Goal: Contribute content: Contribute content

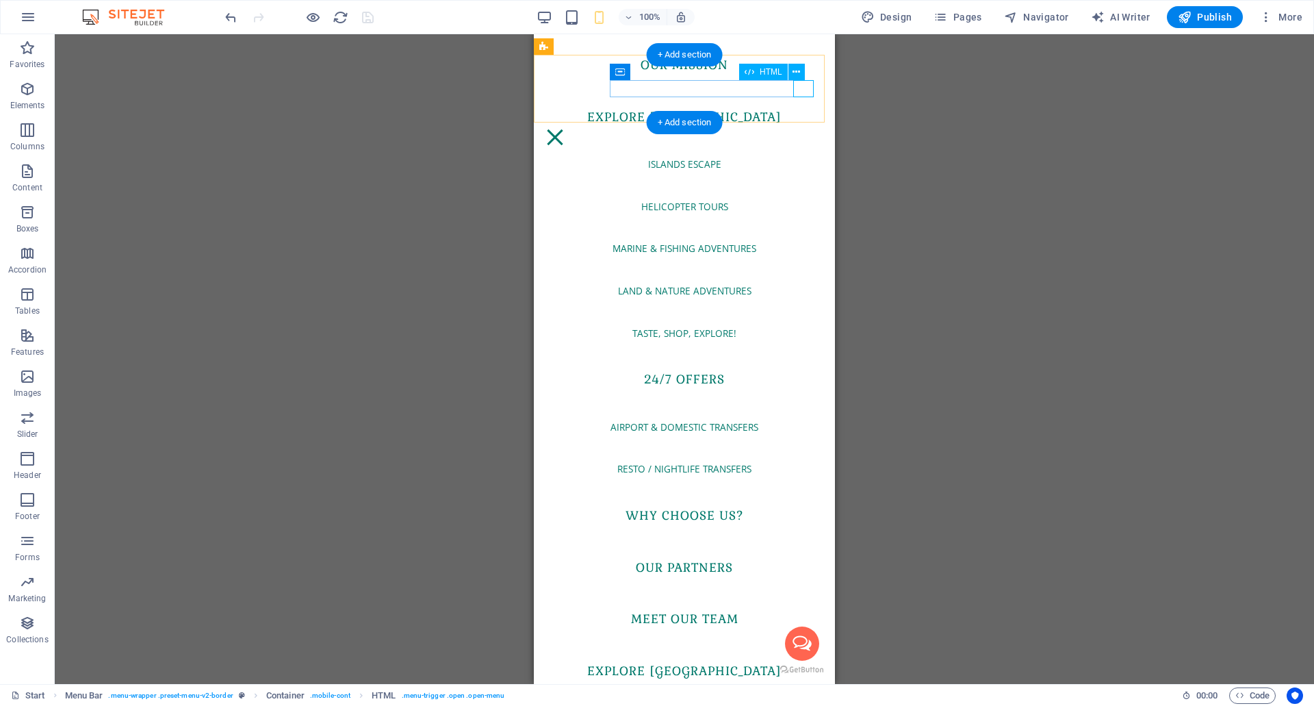
click at [565, 129] on div "Menu" at bounding box center [555, 137] width 21 height 17
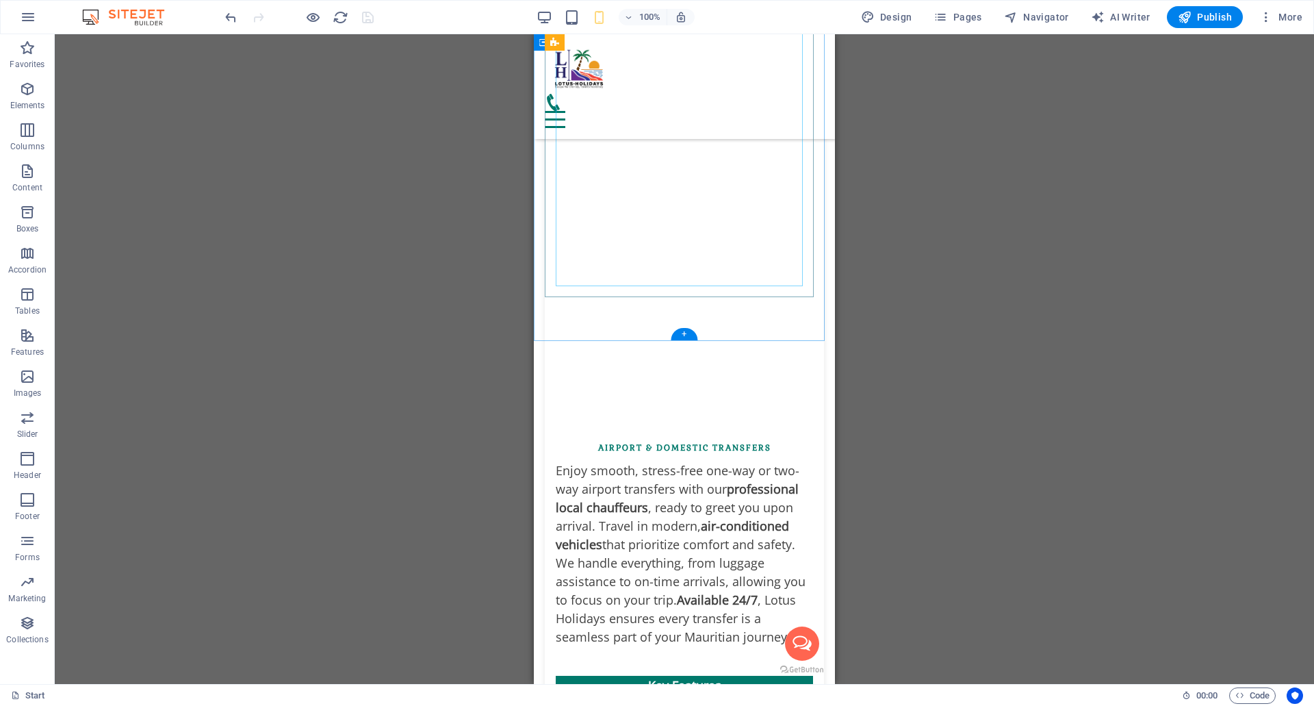
scroll to position [7736, 0]
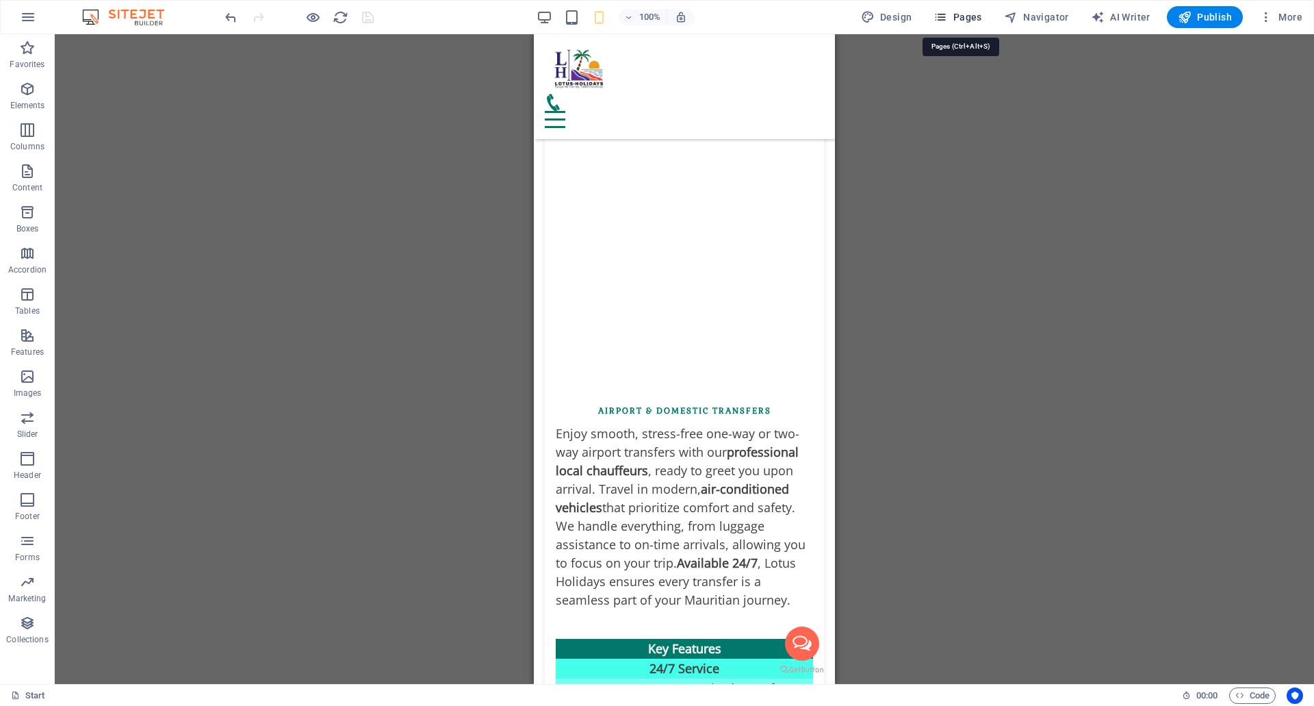
click at [962, 18] on span "Pages" at bounding box center [958, 17] width 48 height 14
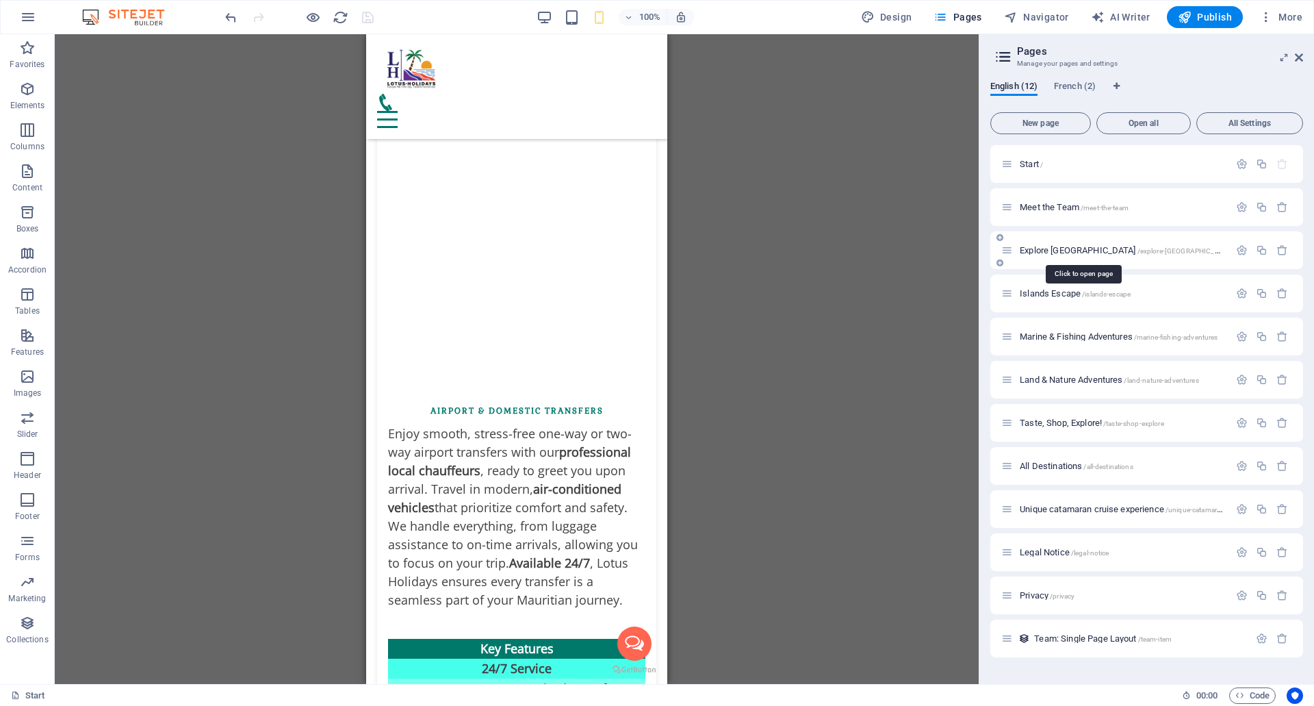
click at [1066, 248] on span "Explore [GEOGRAPHIC_DATA] /explore-[GEOGRAPHIC_DATA]" at bounding box center [1127, 250] width 215 height 10
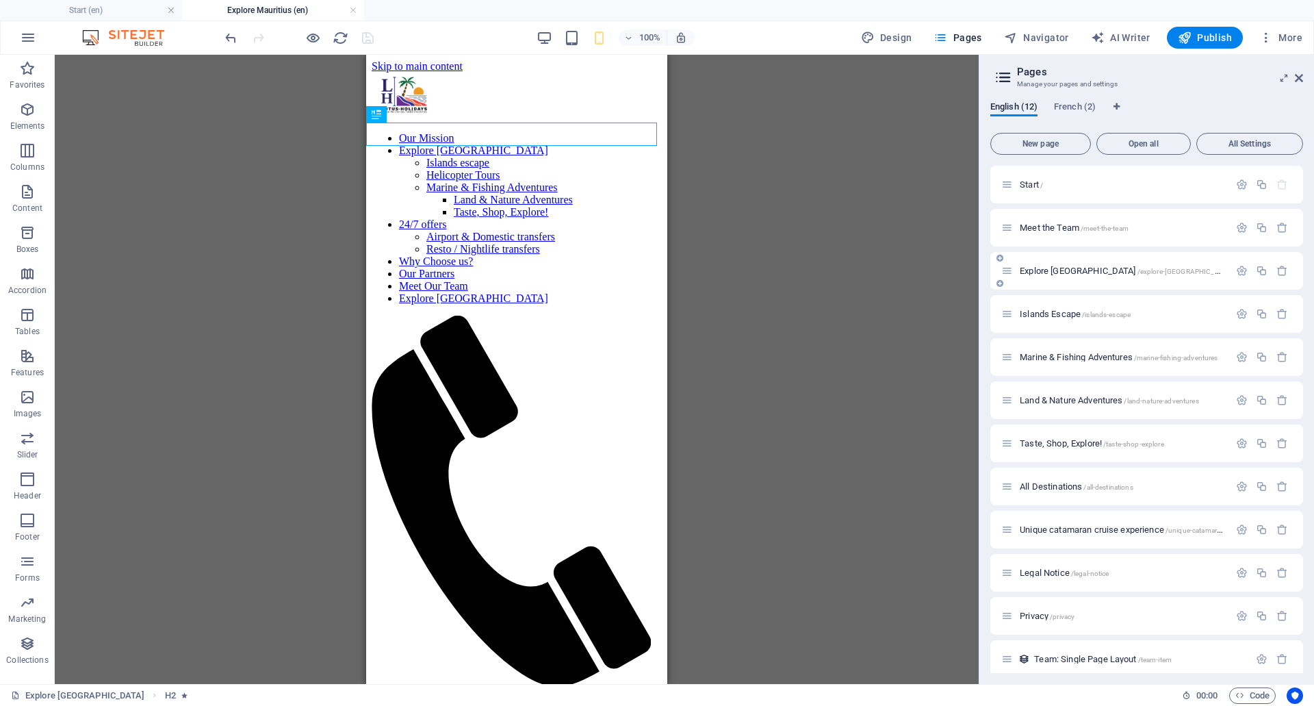
scroll to position [0, 0]
click at [57, 12] on h4 "Start (en)" at bounding box center [91, 10] width 182 height 15
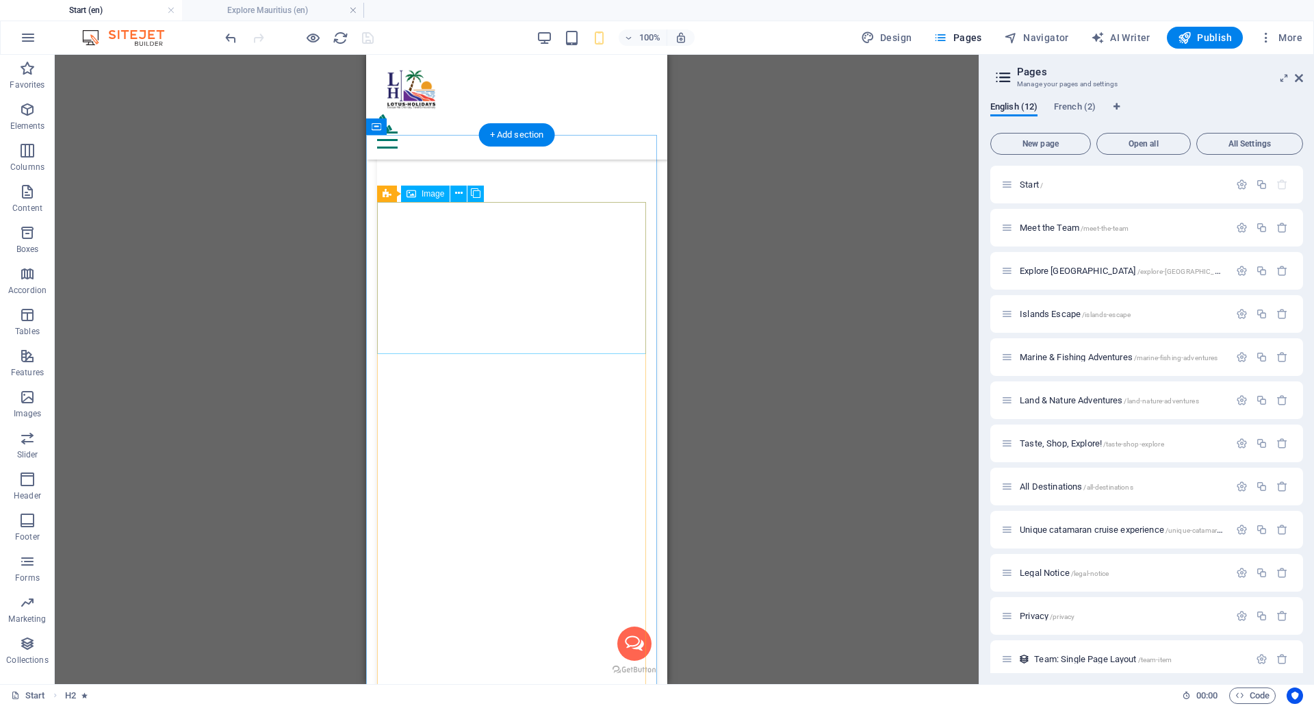
scroll to position [10665, 0]
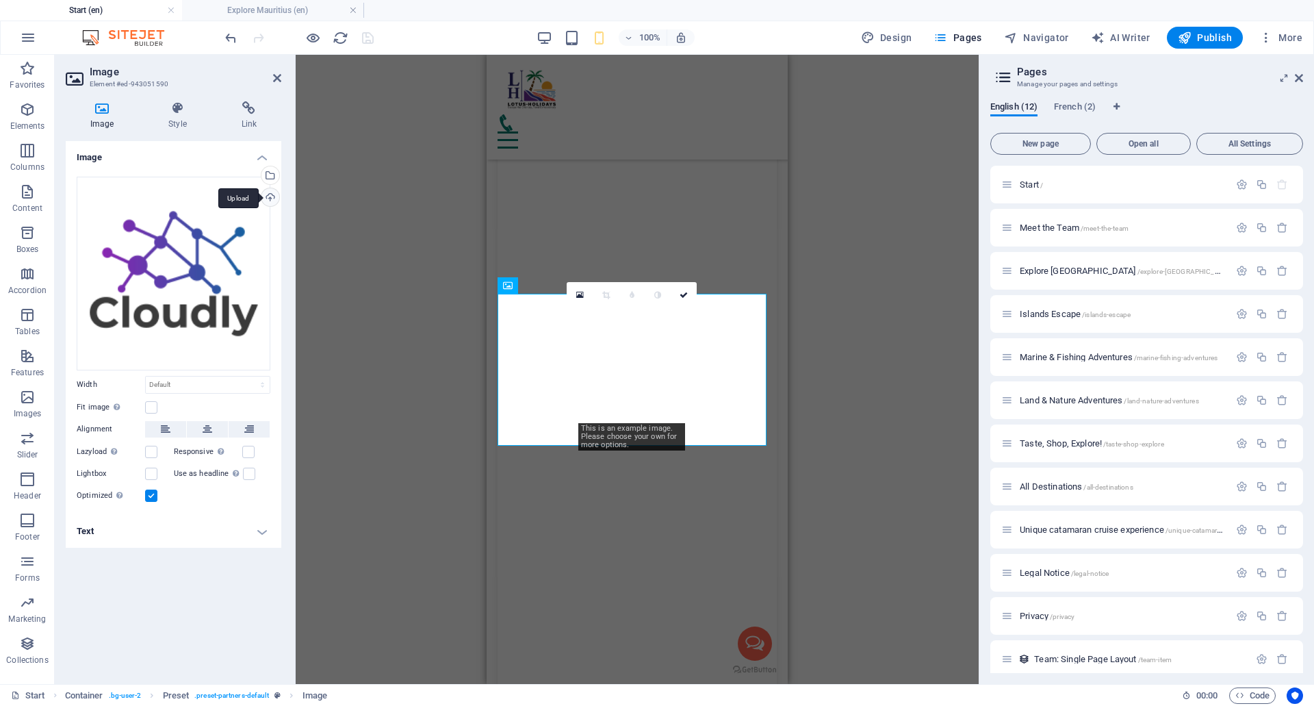
click at [271, 196] on div "Upload" at bounding box center [269, 198] width 21 height 21
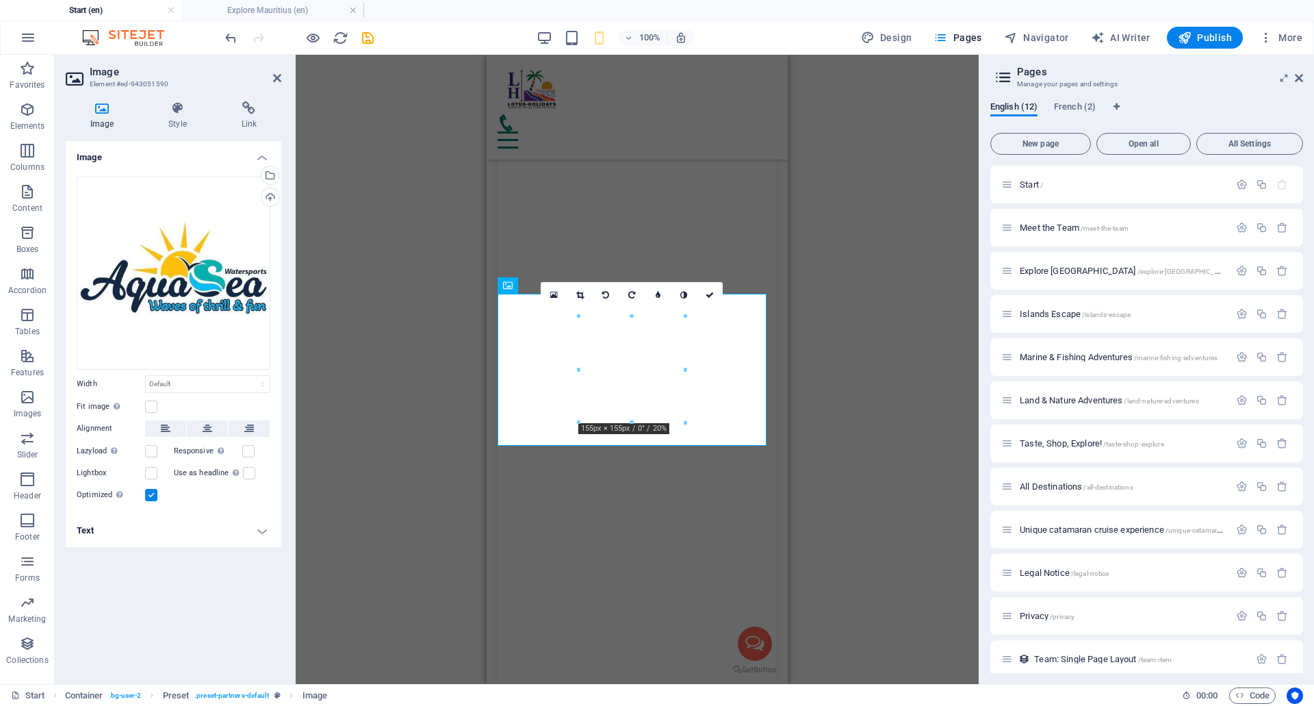
drag, startPoint x: 704, startPoint y: 295, endPoint x: 699, endPoint y: 303, distance: 9.5
click at [704, 295] on link at bounding box center [710, 295] width 26 height 26
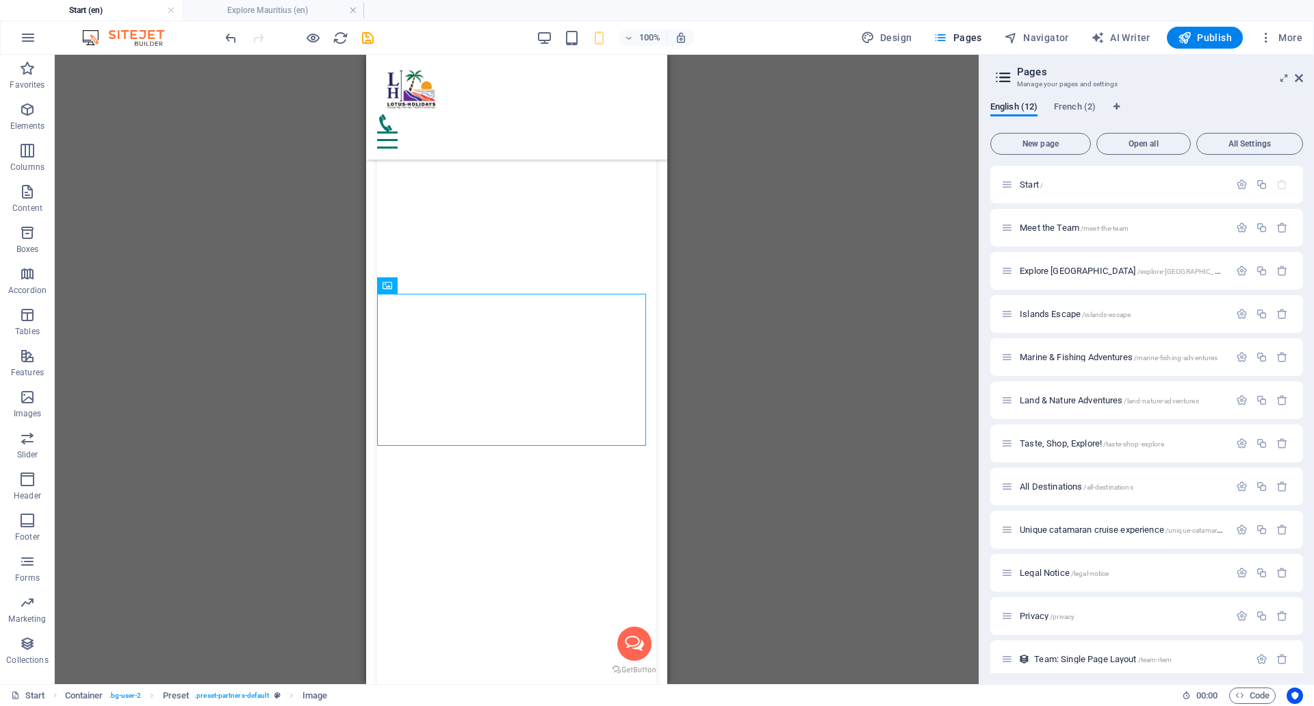
click at [747, 329] on div "H1 Container Logo Menu Bar Counter Banner Container Banner Container Icon HTML …" at bounding box center [517, 369] width 924 height 629
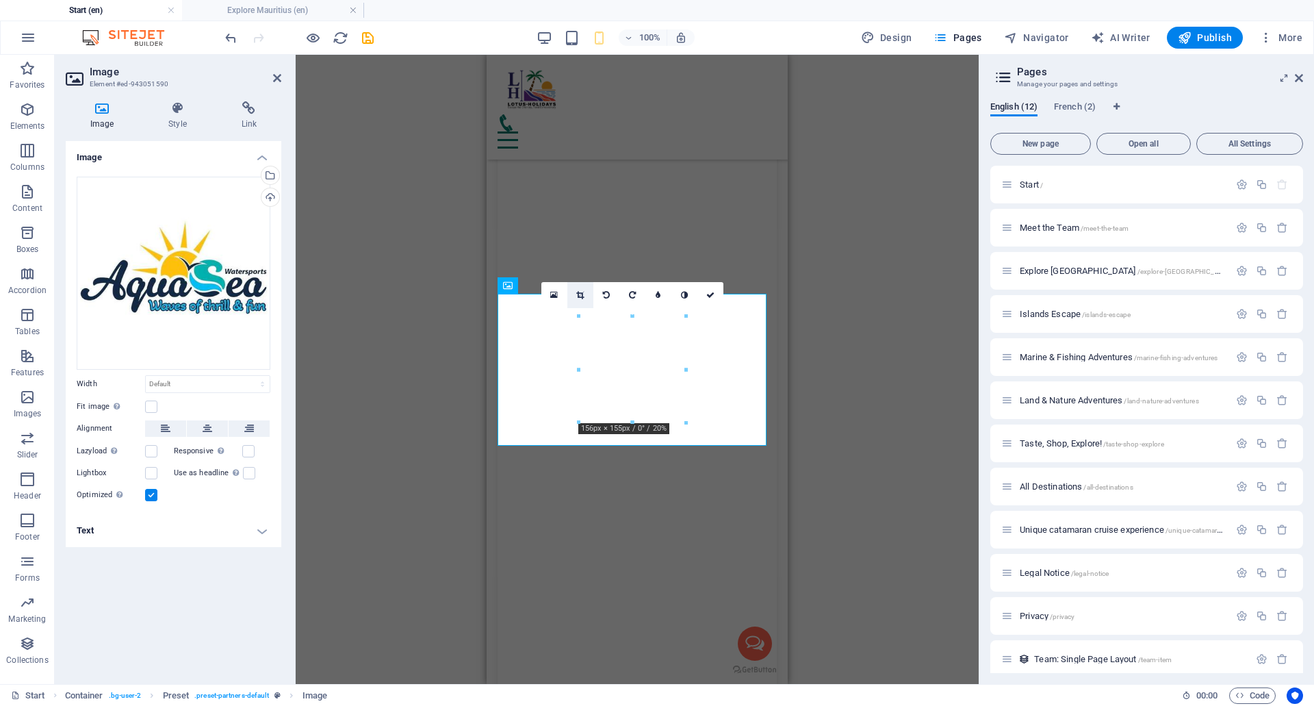
click at [580, 292] on icon at bounding box center [580, 295] width 8 height 8
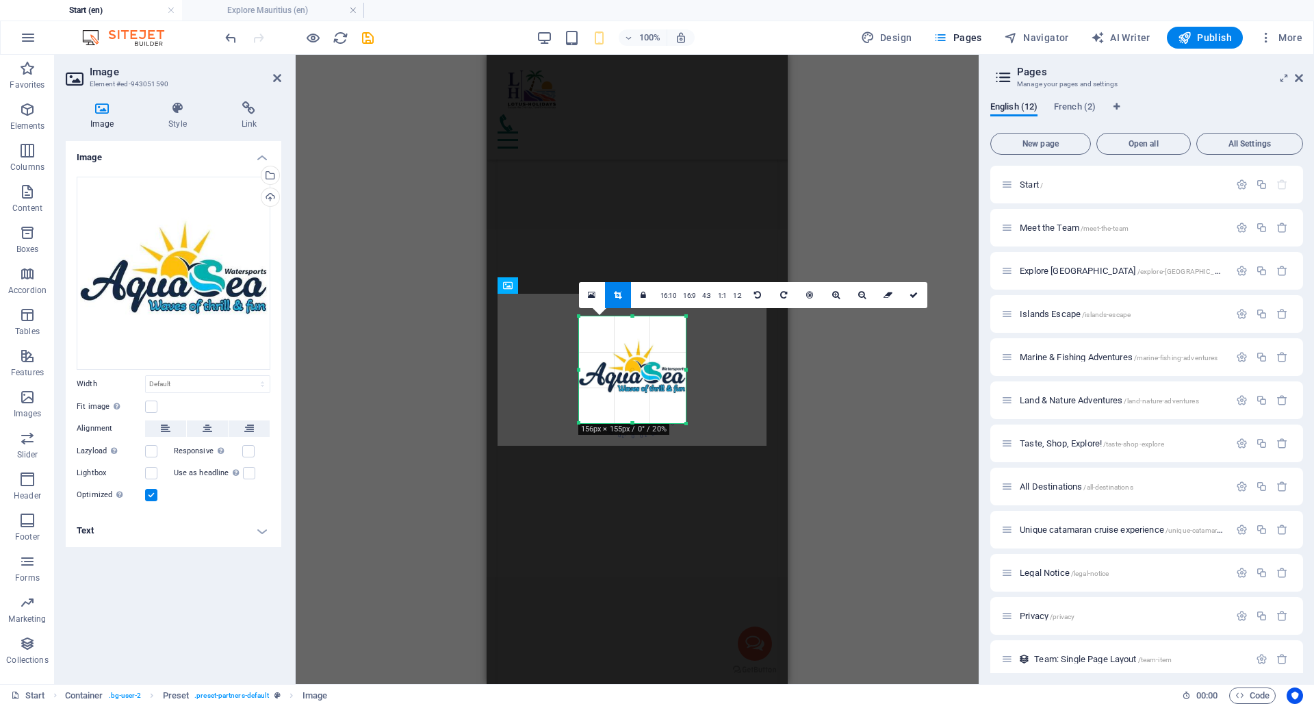
click at [578, 313] on div at bounding box center [579, 316] width 6 height 6
click at [694, 368] on div at bounding box center [632, 370] width 134 height 134
click at [916, 296] on icon at bounding box center [914, 295] width 8 height 8
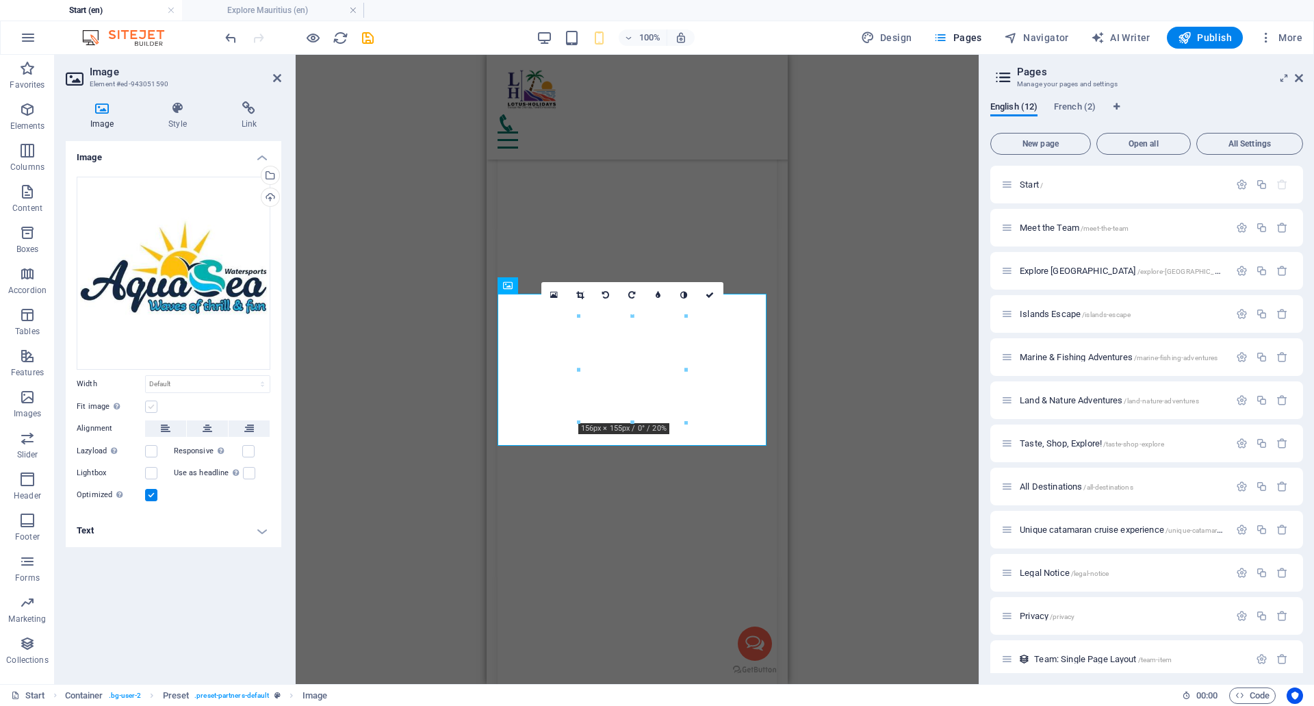
click at [146, 407] on label at bounding box center [151, 406] width 12 height 12
click at [0, 0] on input "Fit image Automatically fit image to a fixed width and height" at bounding box center [0, 0] width 0 height 0
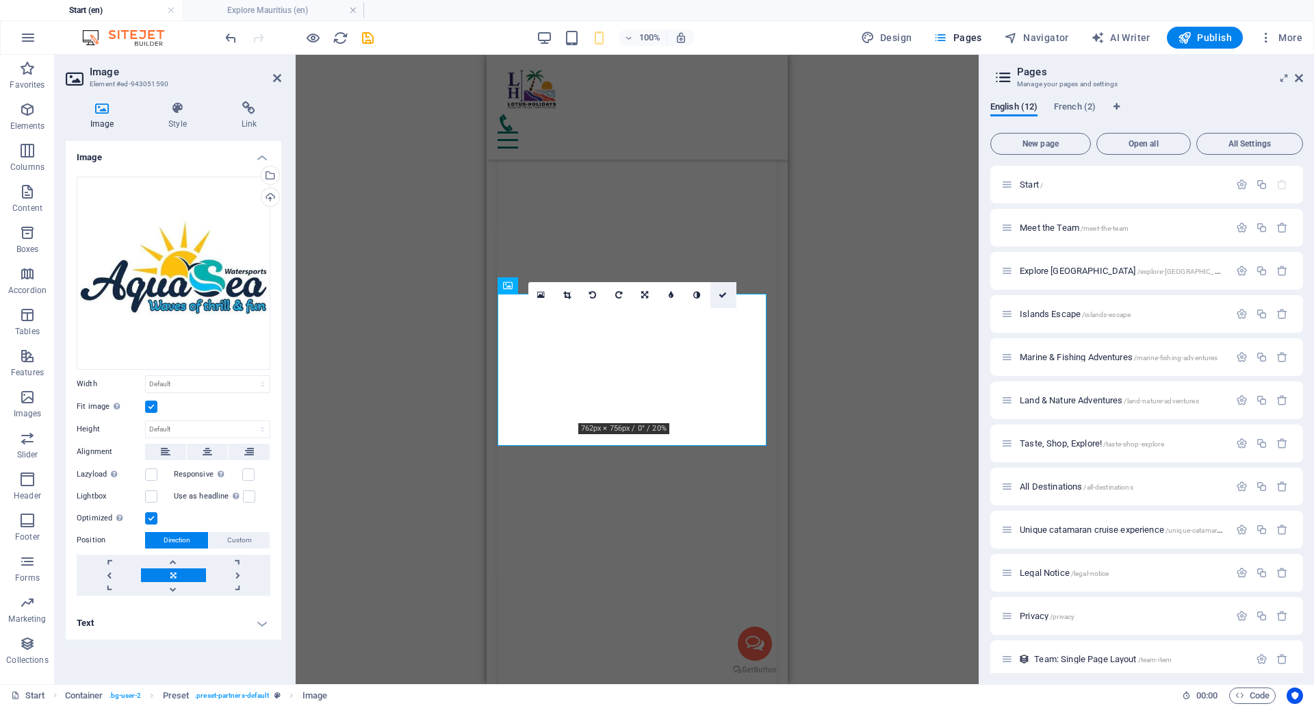
click at [725, 295] on icon at bounding box center [723, 295] width 8 height 8
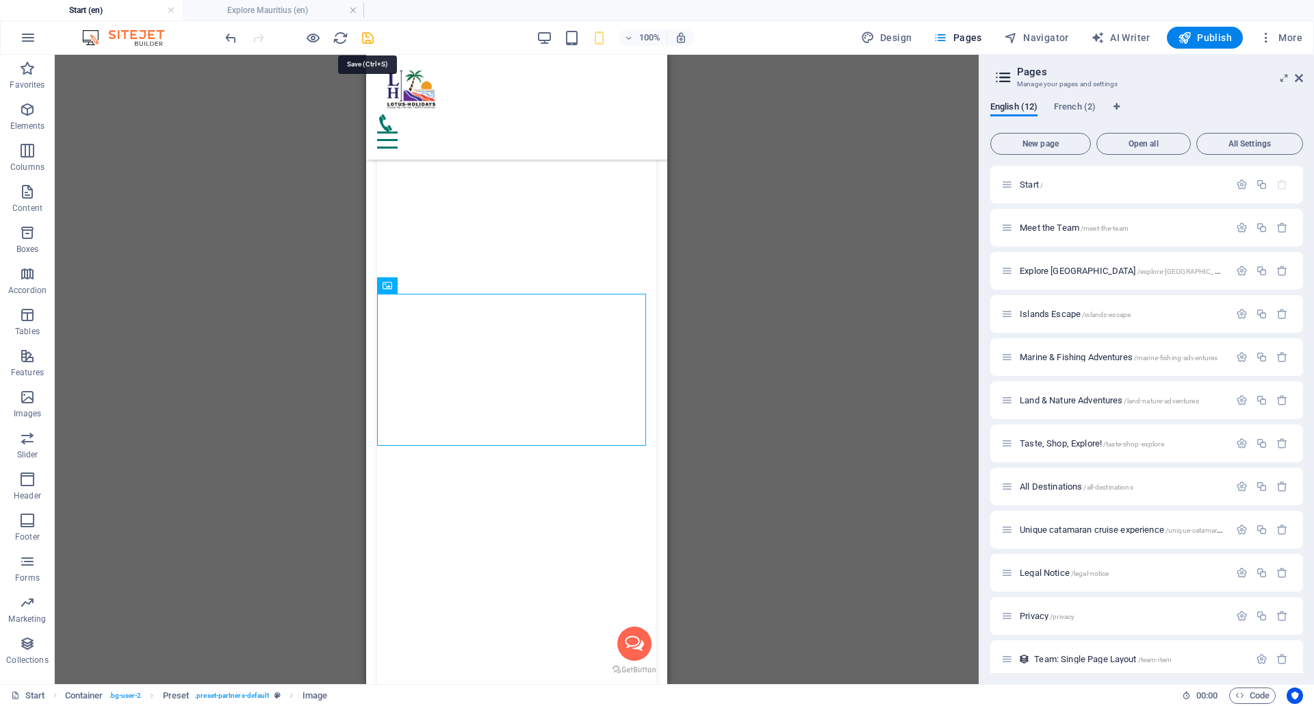
click at [365, 37] on icon "save" at bounding box center [368, 38] width 16 height 16
checkbox input "false"
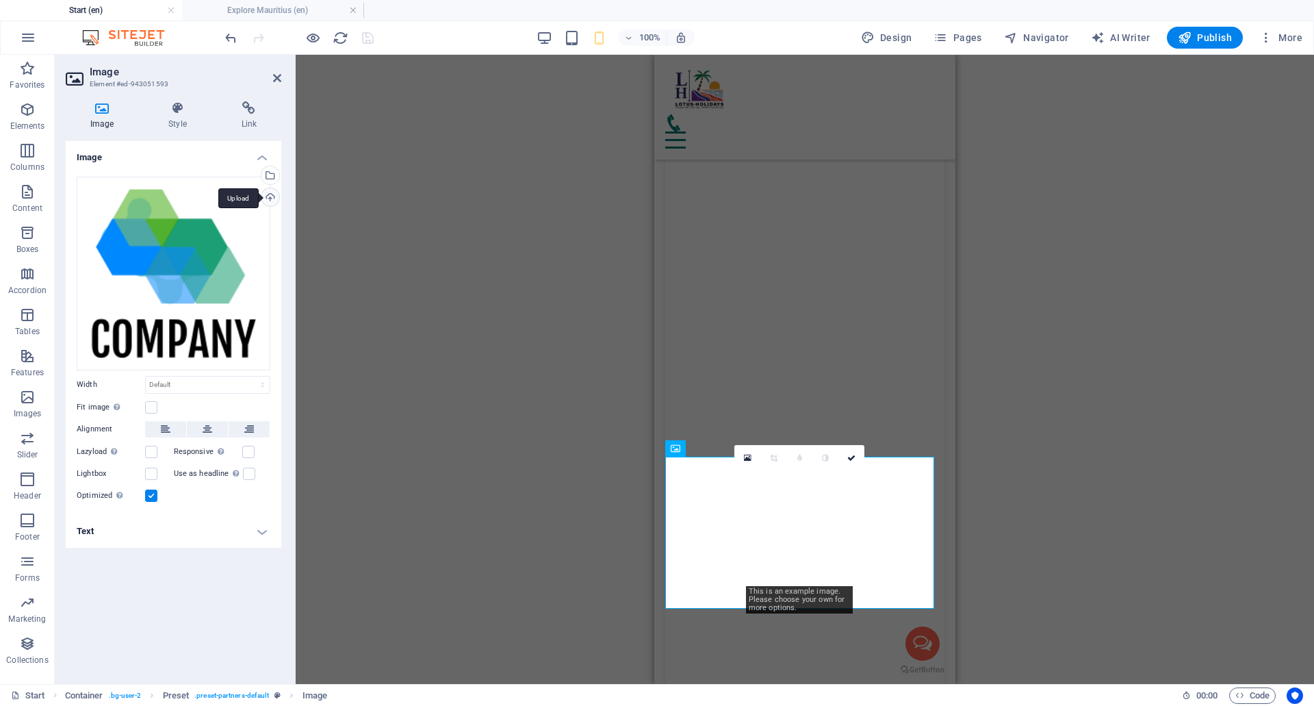
click at [275, 196] on div "Upload" at bounding box center [269, 198] width 21 height 21
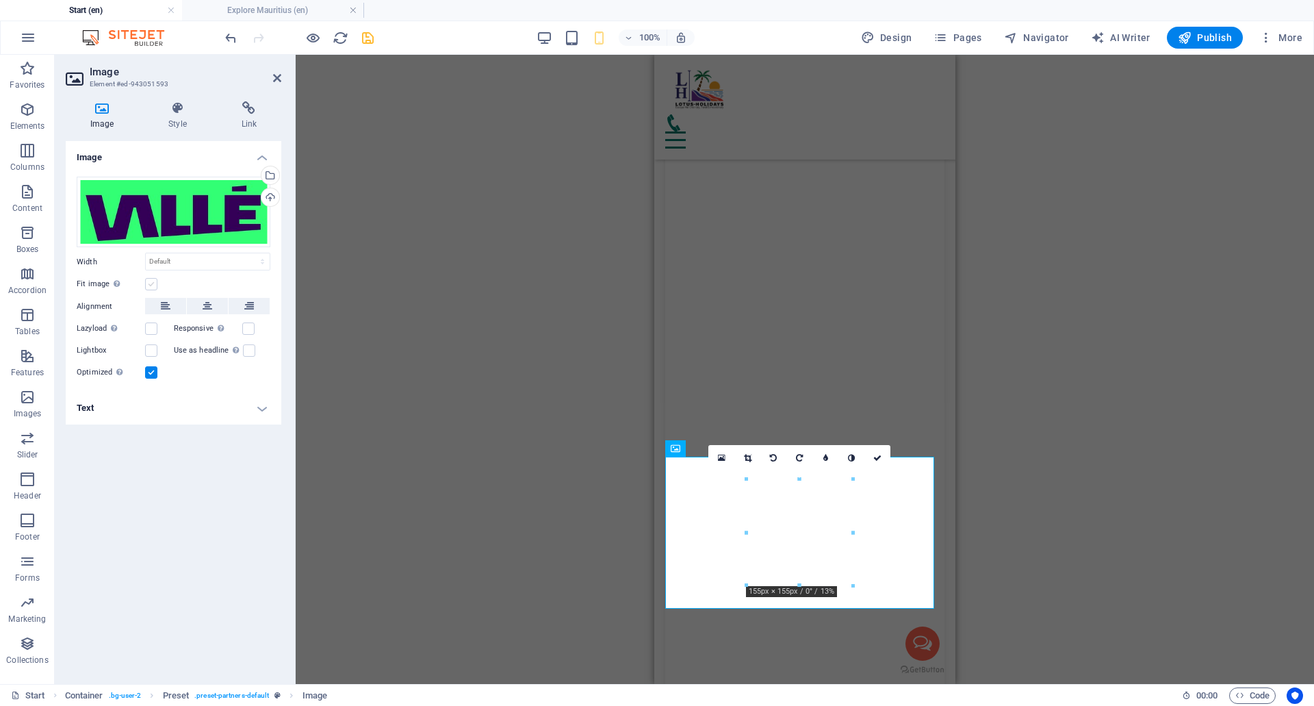
click at [146, 283] on label at bounding box center [151, 284] width 12 height 12
click at [0, 0] on input "Fit image Automatically fit image to a fixed width and height" at bounding box center [0, 0] width 0 height 0
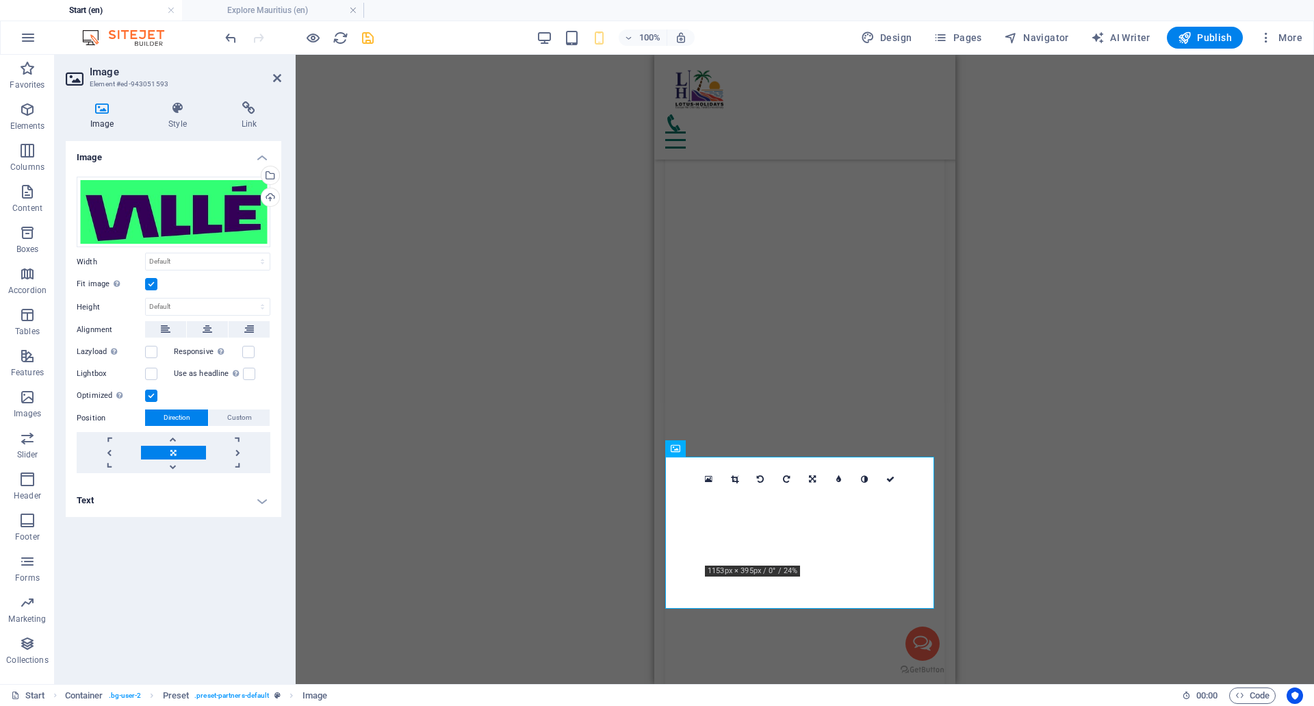
click at [149, 281] on label at bounding box center [151, 284] width 12 height 12
click at [0, 0] on input "Fit image Automatically fit image to a fixed width and height" at bounding box center [0, 0] width 0 height 0
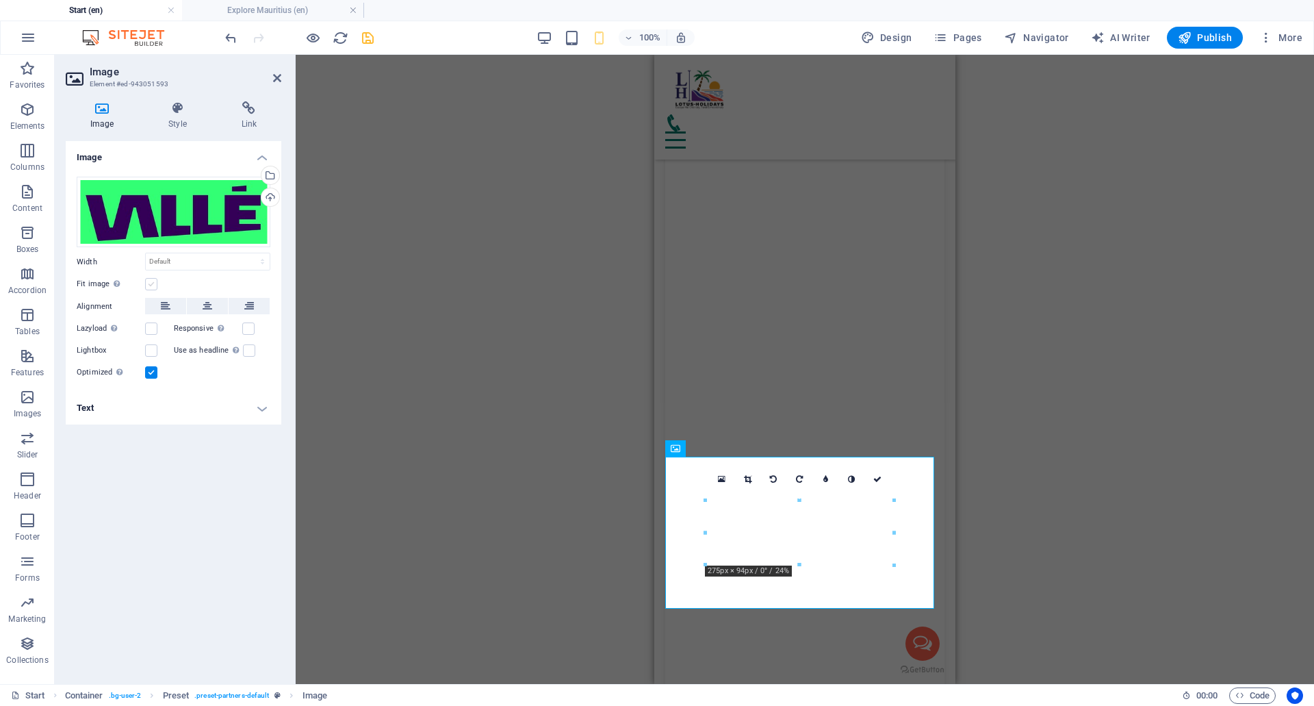
click at [149, 281] on label at bounding box center [151, 284] width 12 height 12
click at [0, 0] on input "Fit image Automatically fit image to a fixed width and height" at bounding box center [0, 0] width 0 height 0
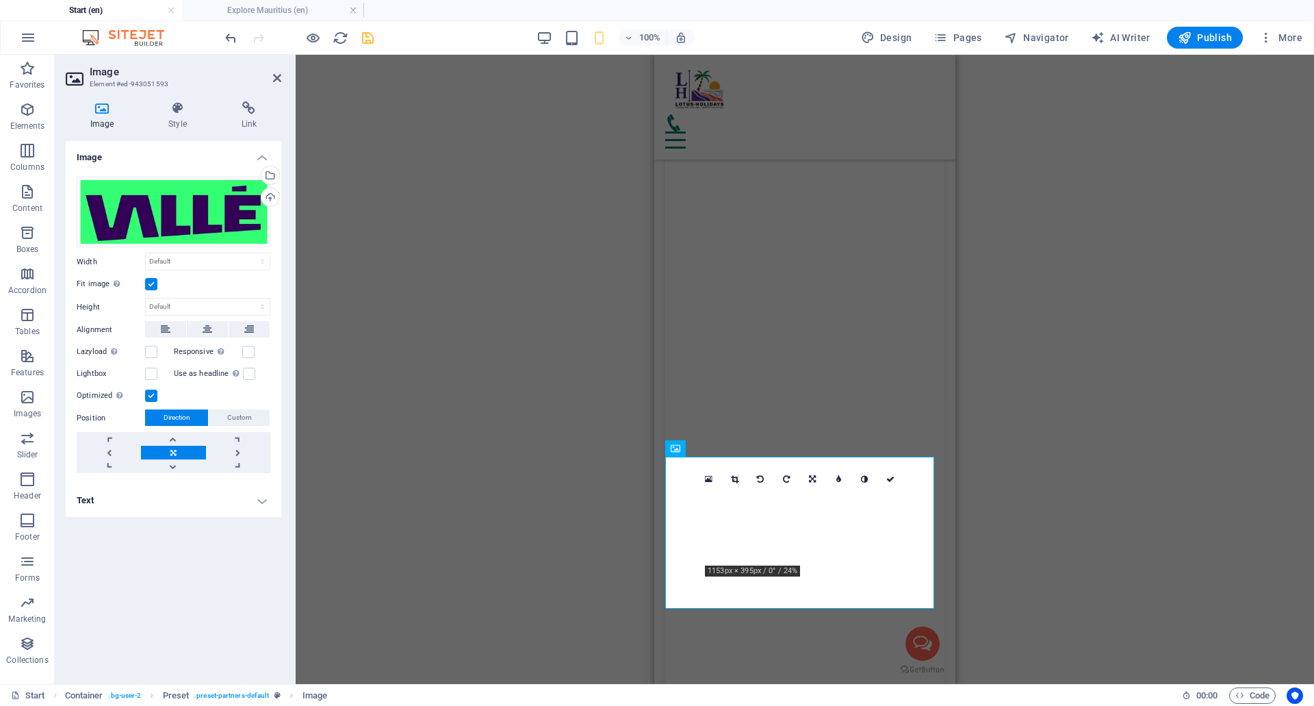
click at [894, 478] on icon at bounding box center [890, 479] width 8 height 8
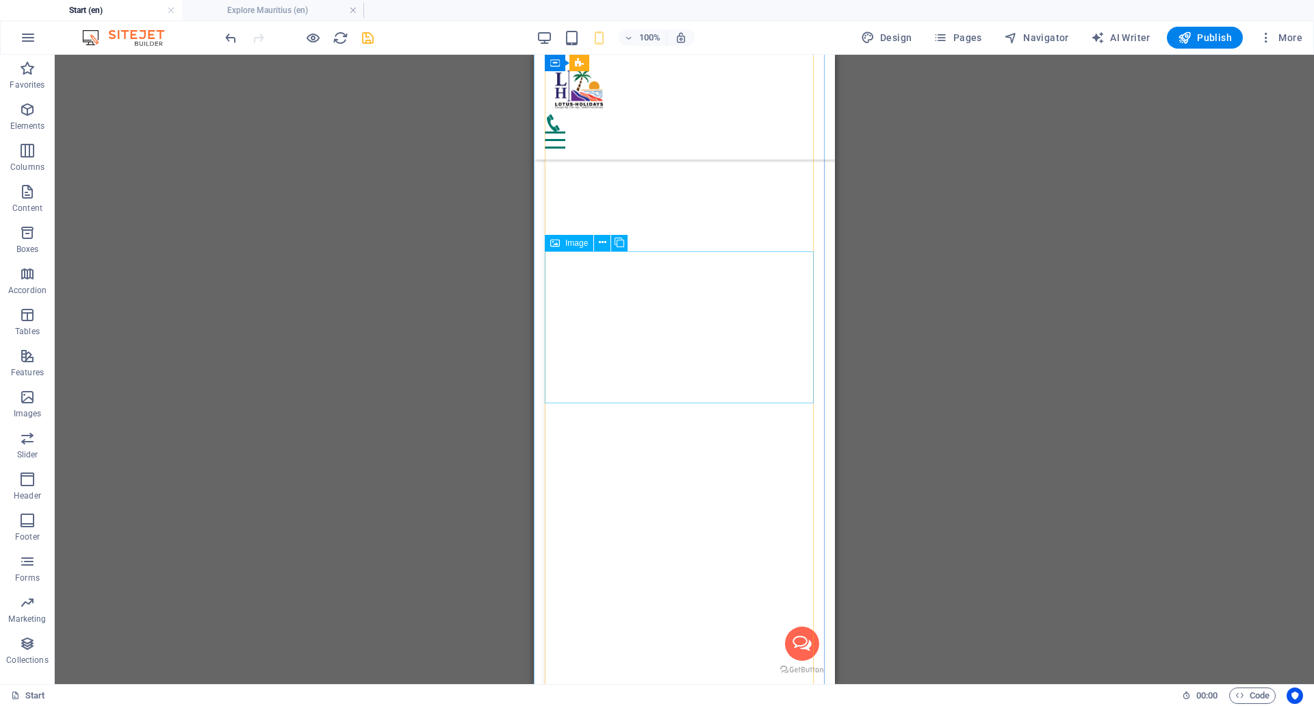
scroll to position [10870, 0]
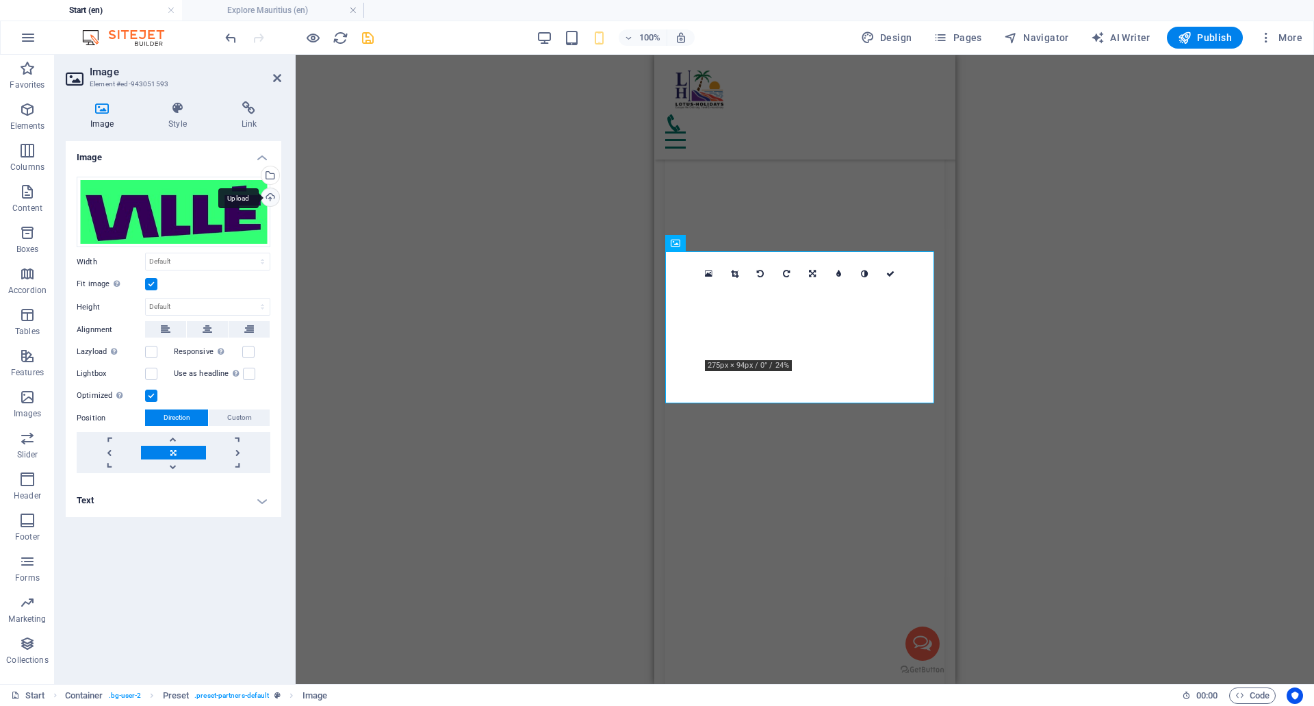
click at [270, 196] on div "Upload" at bounding box center [269, 198] width 21 height 21
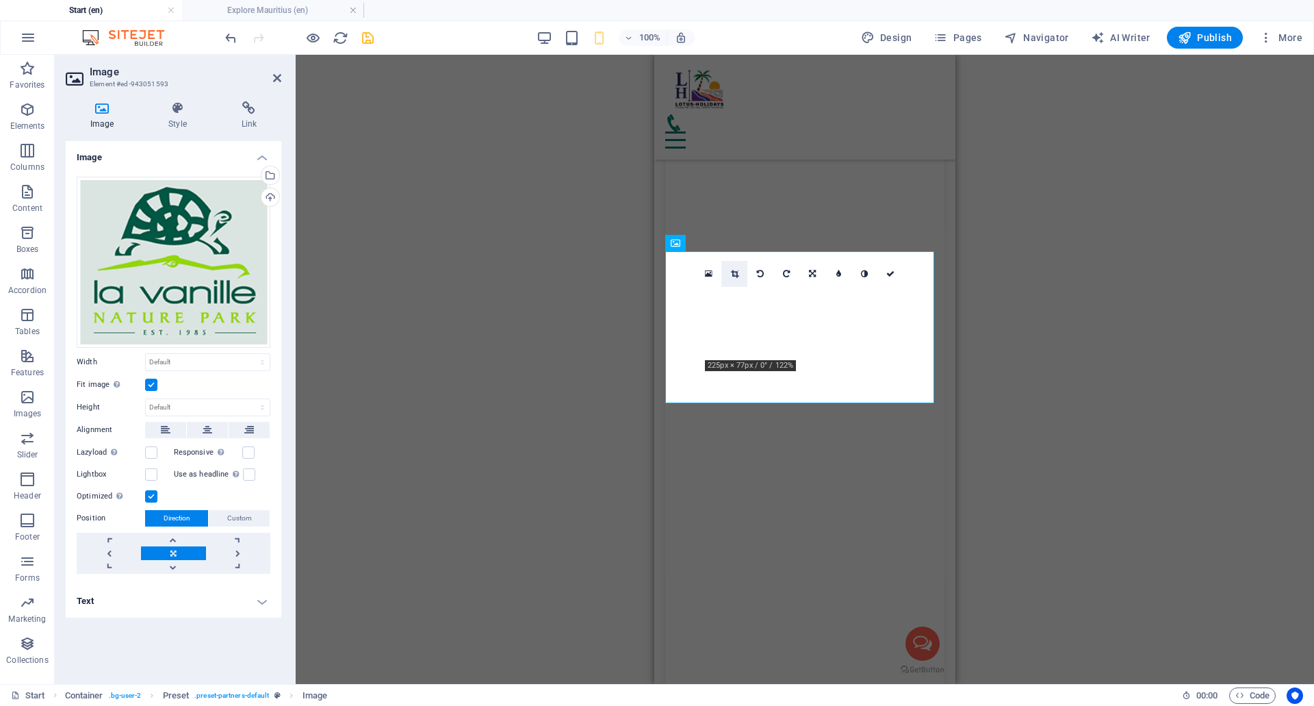
click at [739, 275] on link at bounding box center [734, 274] width 26 height 26
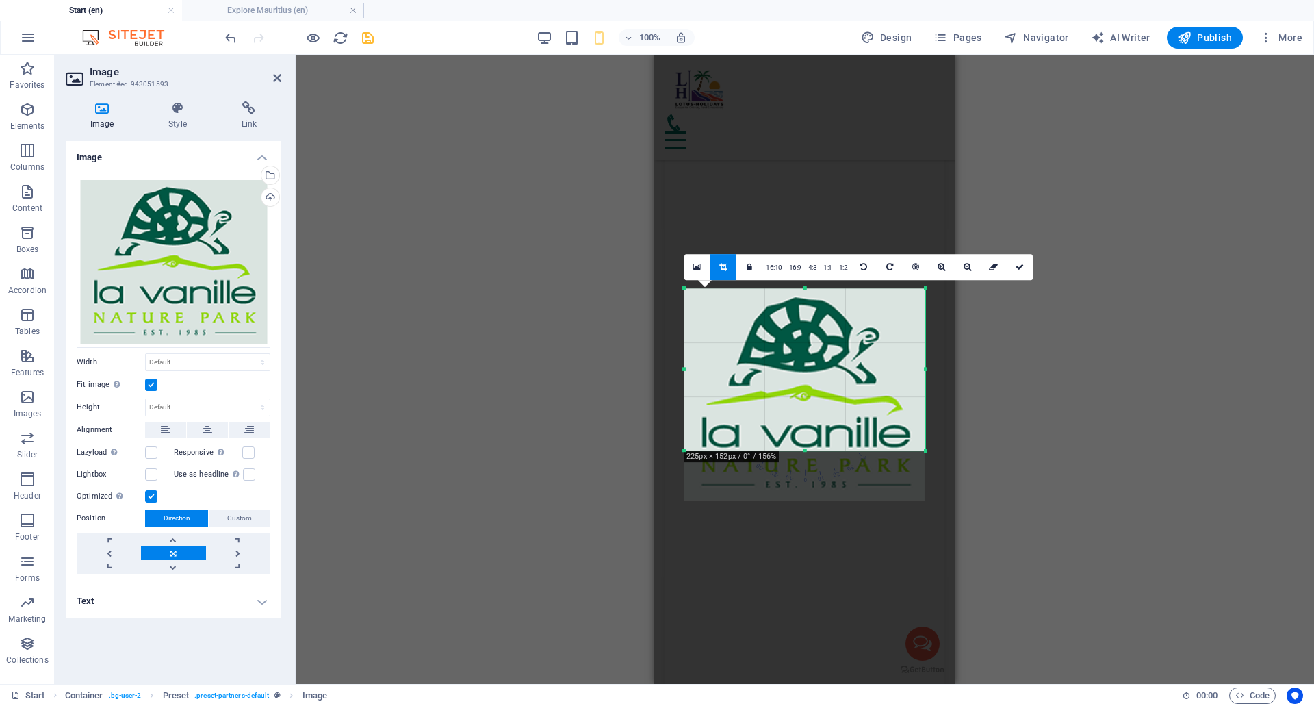
drag, startPoint x: 807, startPoint y: 476, endPoint x: 815, endPoint y: 426, distance: 50.0
click at [815, 426] on div "180 170 160 150 140 130 120 110 100 90 80 70 60 50 40 30 20 10 0 -10 -20 -30 -4…" at bounding box center [804, 369] width 241 height 163
click at [1019, 263] on icon at bounding box center [1020, 267] width 8 height 8
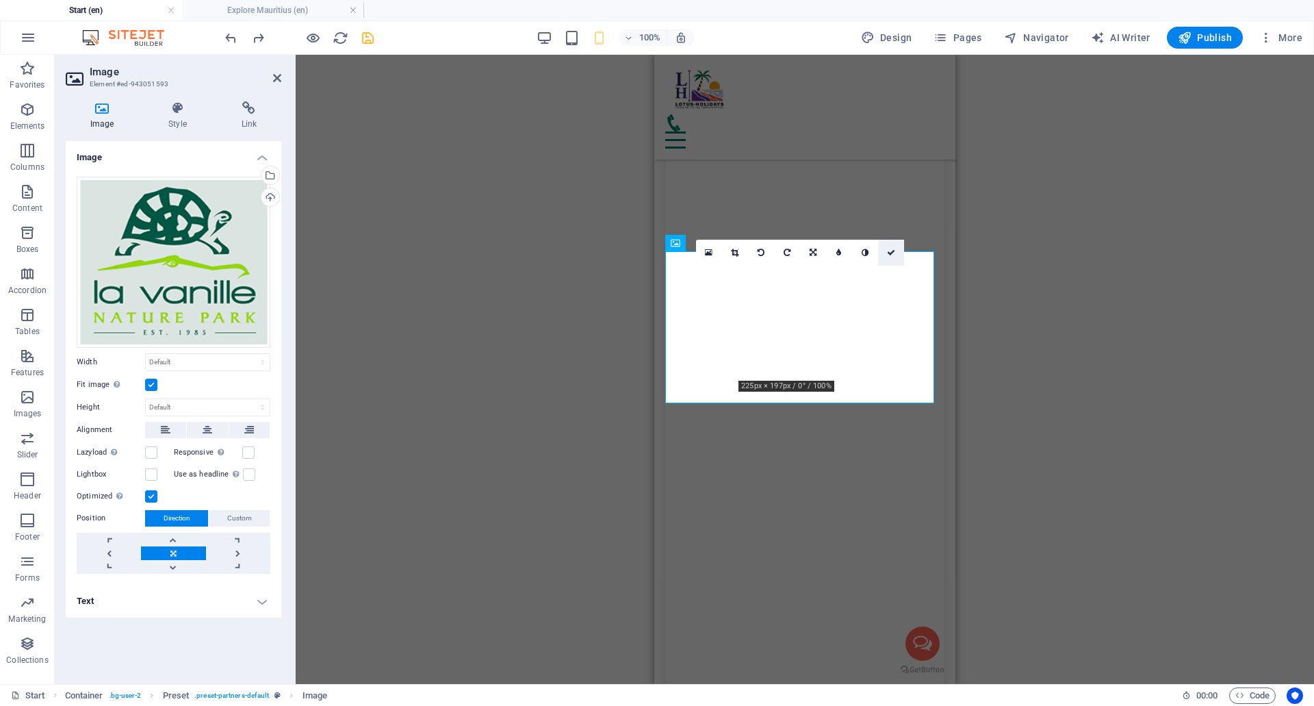
click at [895, 255] on icon at bounding box center [891, 252] width 8 height 8
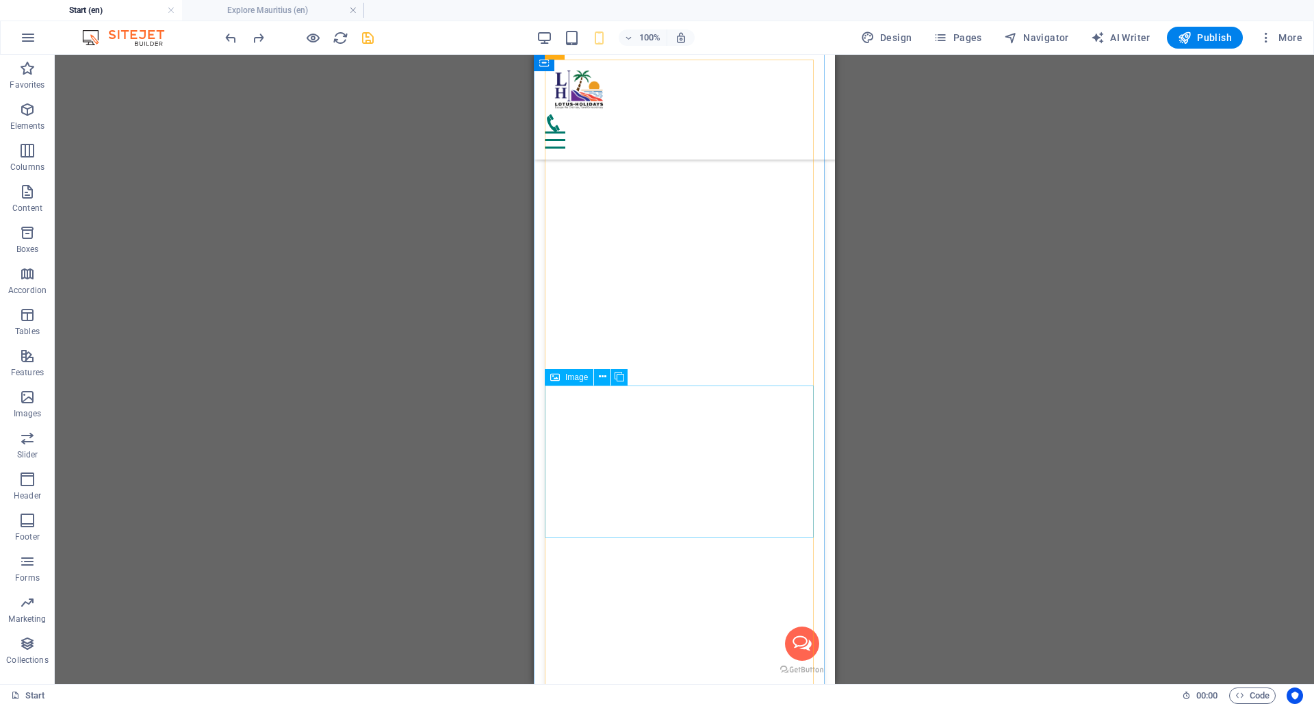
scroll to position [11007, 0]
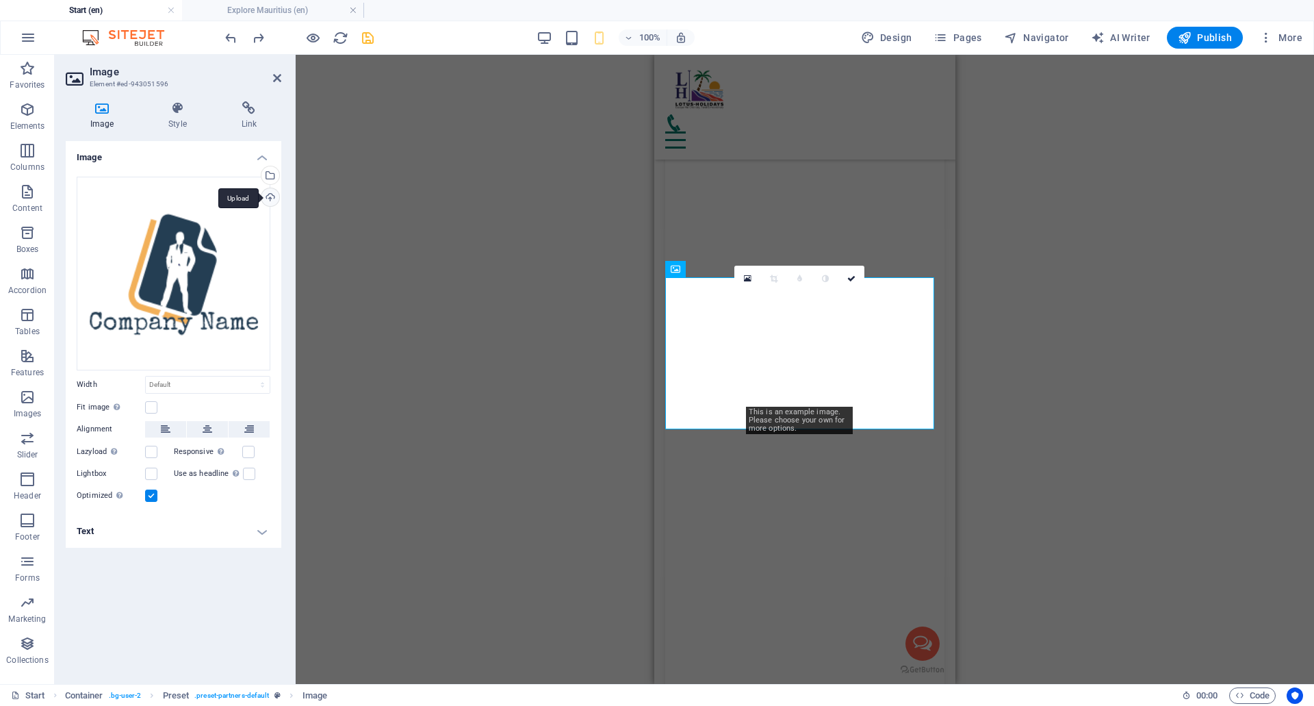
click at [273, 194] on div "Upload" at bounding box center [269, 198] width 21 height 21
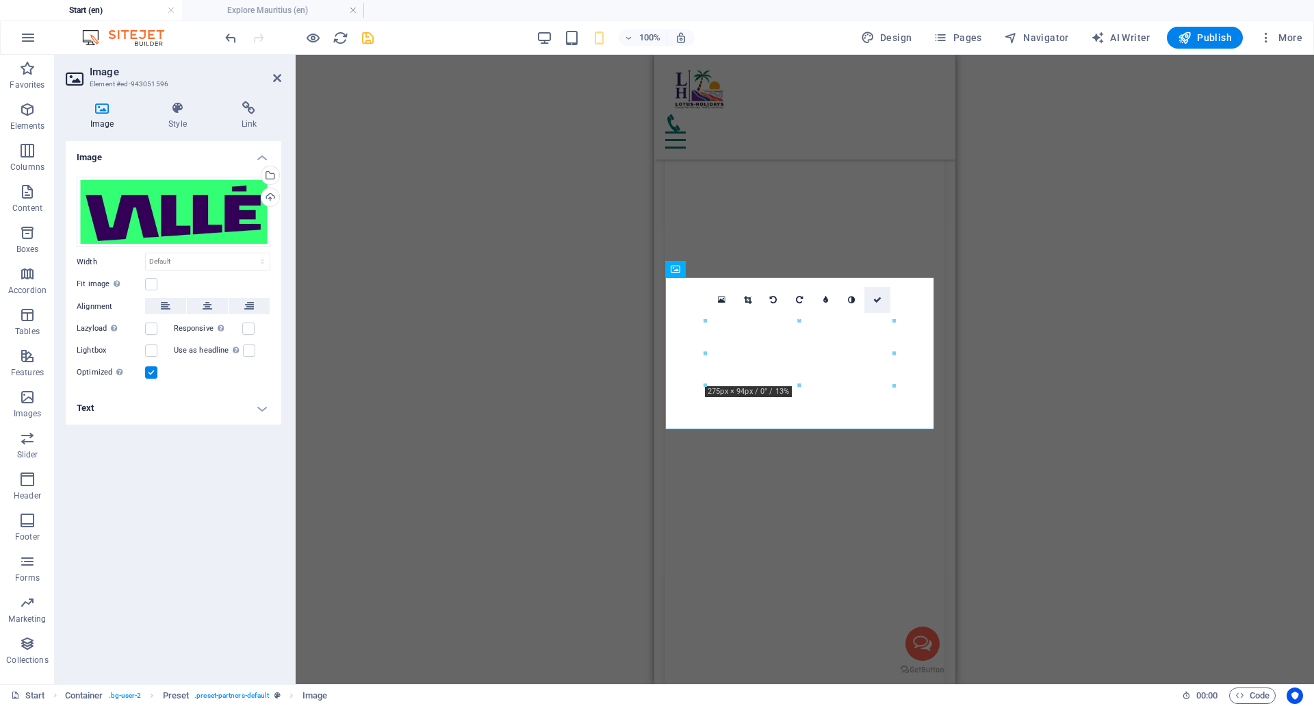
click at [880, 301] on icon at bounding box center [877, 300] width 8 height 8
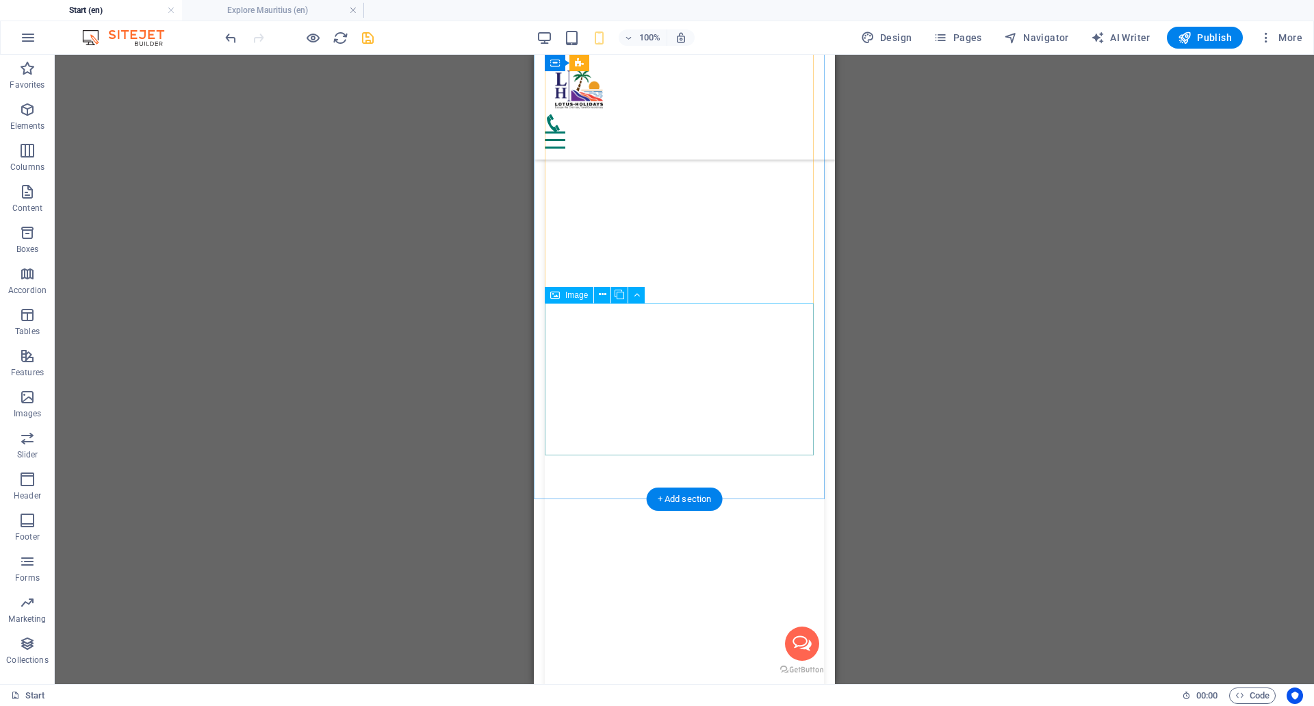
scroll to position [11213, 0]
click at [601, 226] on icon at bounding box center [603, 226] width 8 height 14
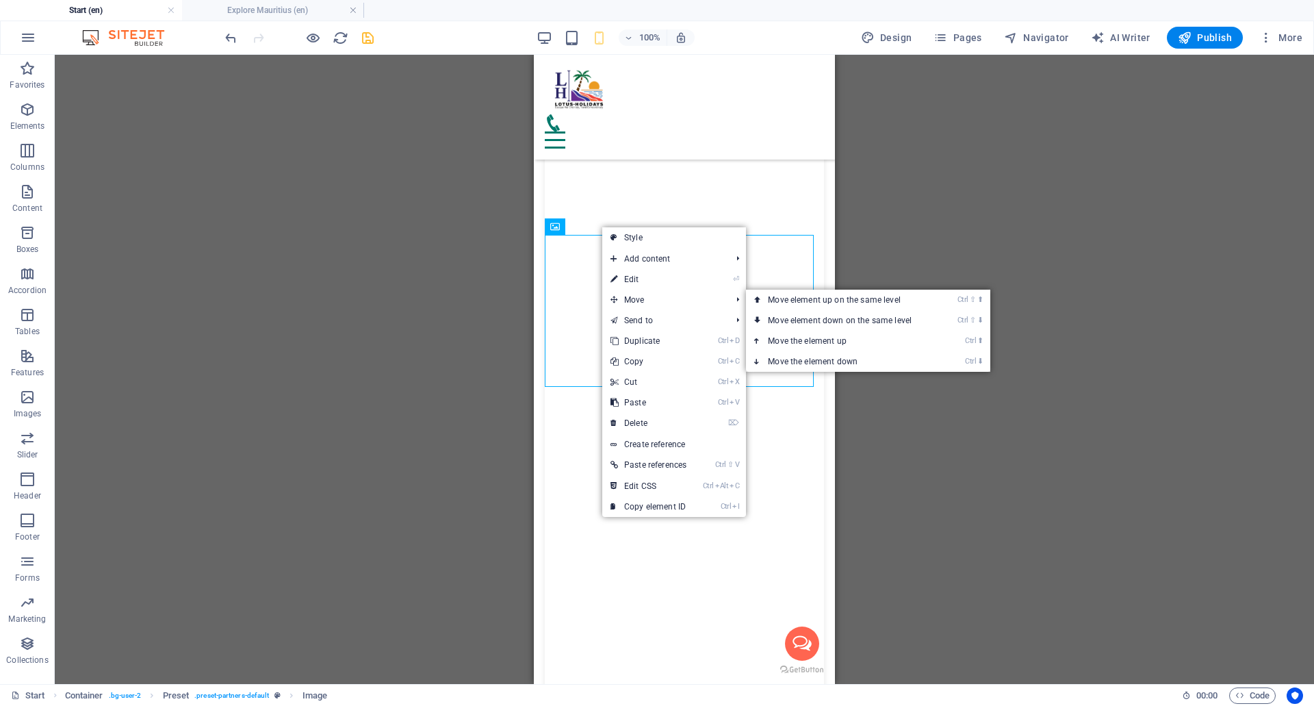
drag, startPoint x: 638, startPoint y: 276, endPoint x: 618, endPoint y: 279, distance: 20.1
click at [638, 276] on link "⏎ Edit" at bounding box center [648, 279] width 92 height 21
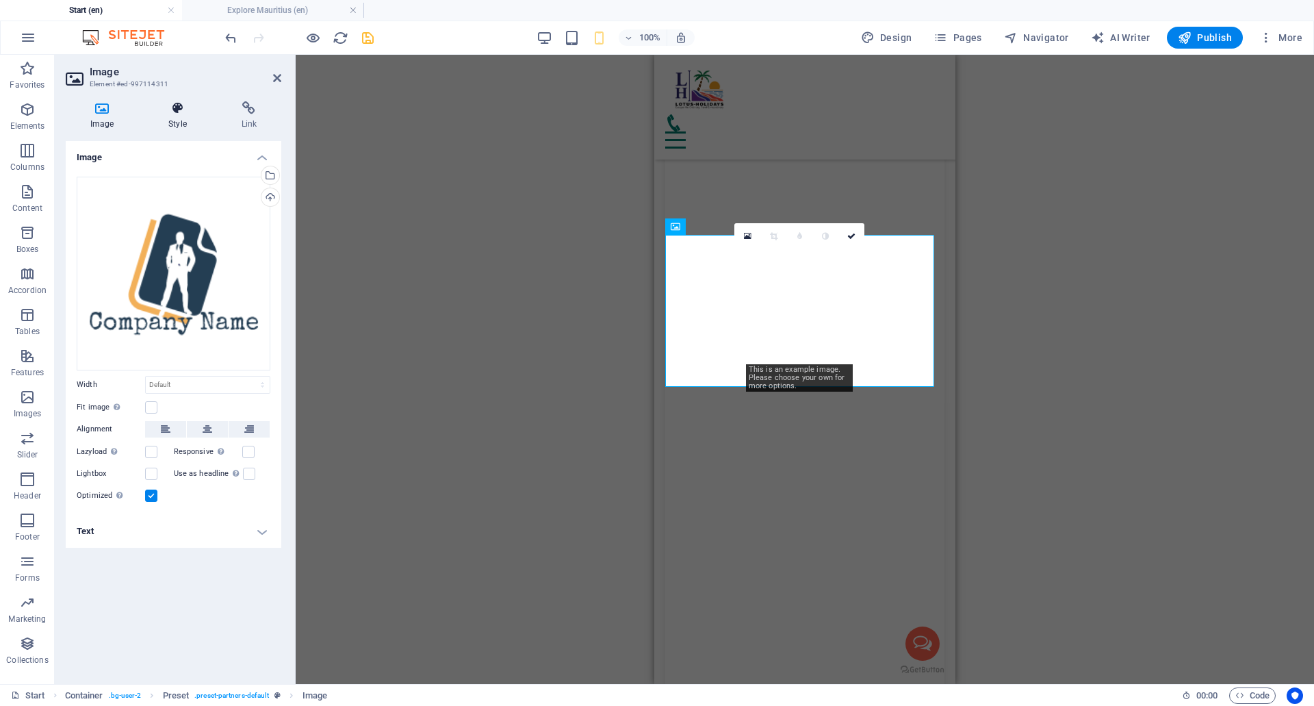
click at [181, 117] on h4 "Style" at bounding box center [180, 115] width 73 height 29
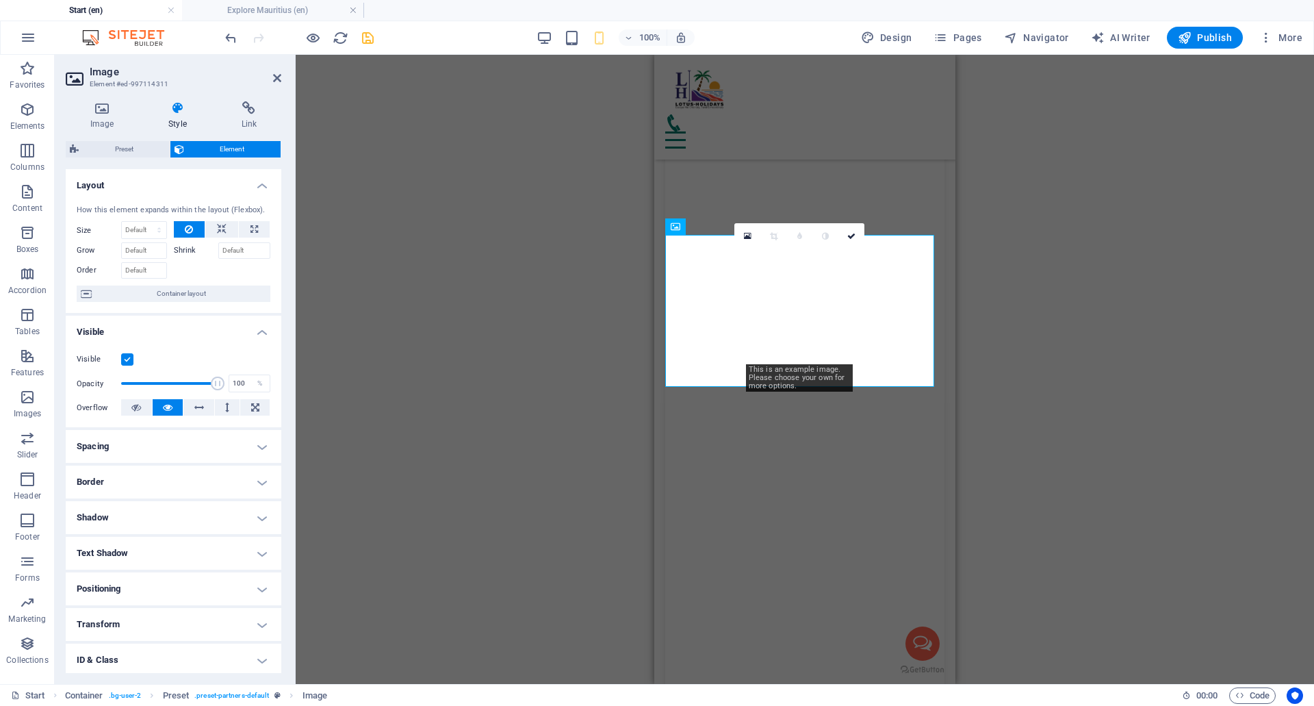
click at [129, 363] on label at bounding box center [127, 359] width 12 height 12
click at [0, 0] on input "Visible" at bounding box center [0, 0] width 0 height 0
click at [365, 40] on icon "save" at bounding box center [368, 38] width 16 height 16
checkbox input "false"
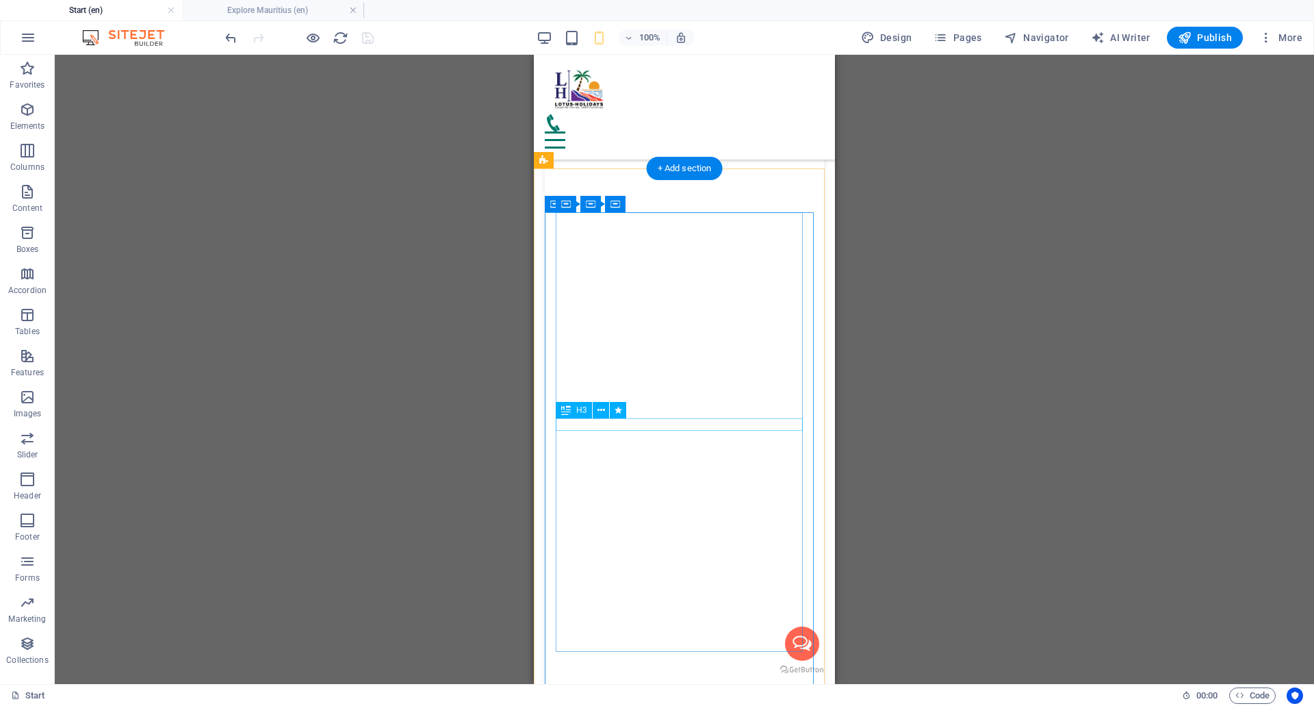
scroll to position [9679, 0]
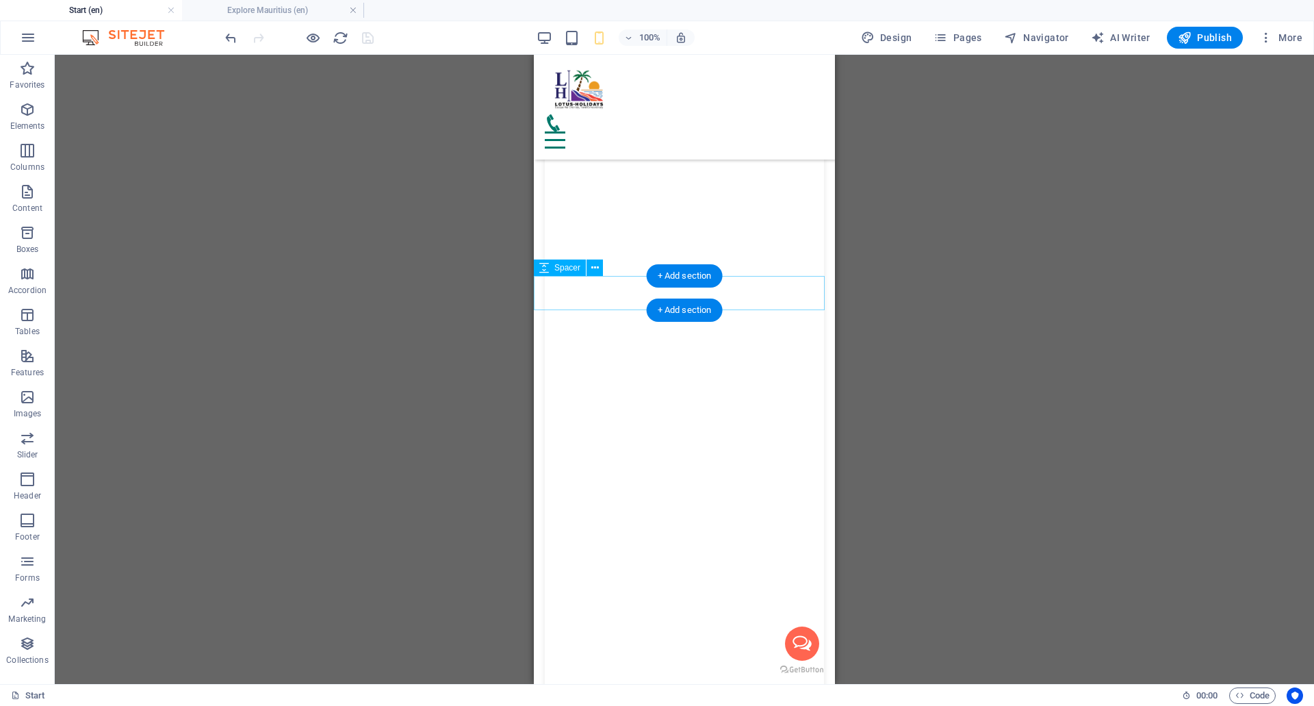
click at [564, 276] on div "Spacer" at bounding box center [560, 267] width 52 height 16
click at [591, 263] on icon at bounding box center [595, 268] width 8 height 14
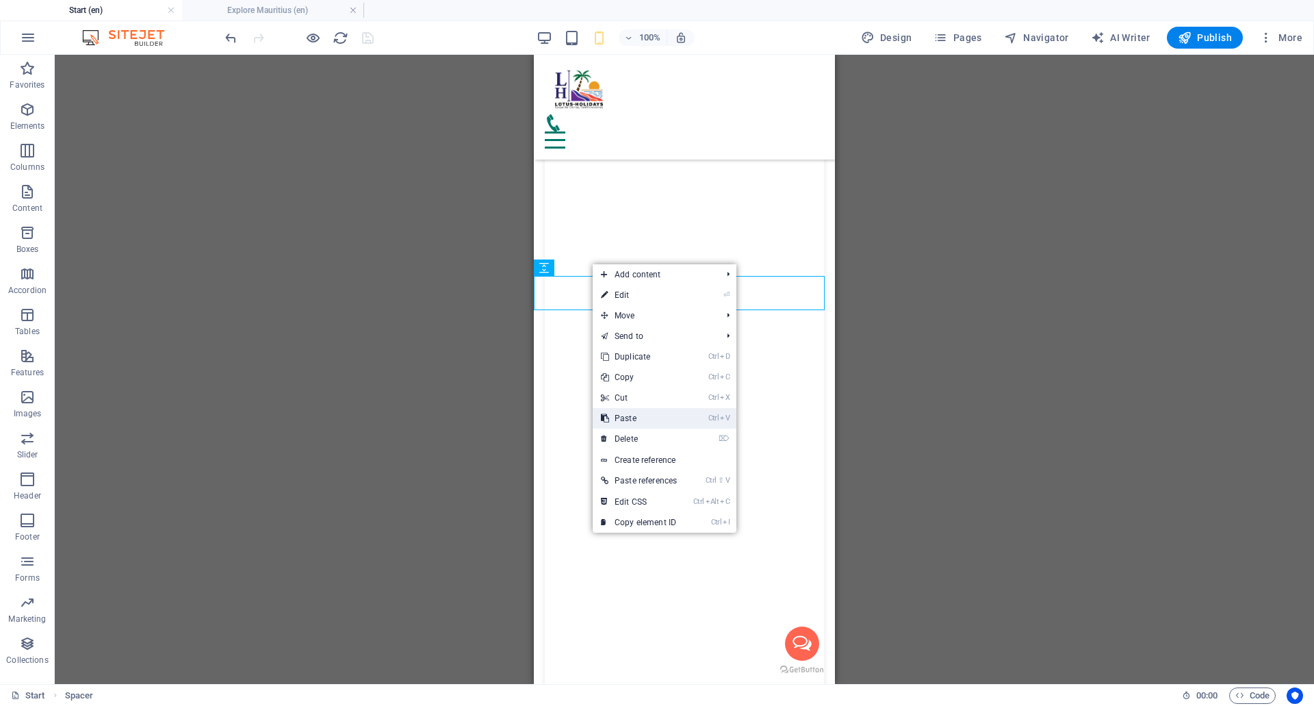
click at [635, 428] on link "Ctrl V Paste" at bounding box center [639, 418] width 92 height 21
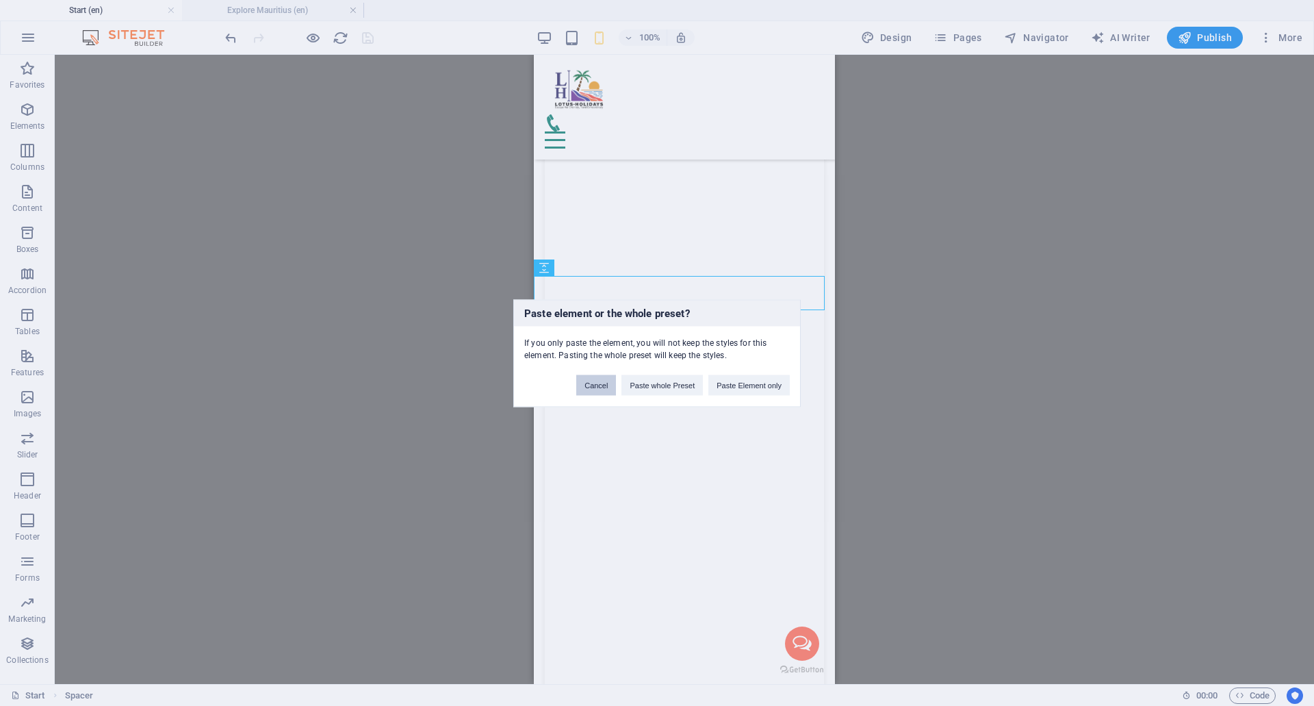
click at [602, 383] on button "Cancel" at bounding box center [596, 384] width 40 height 21
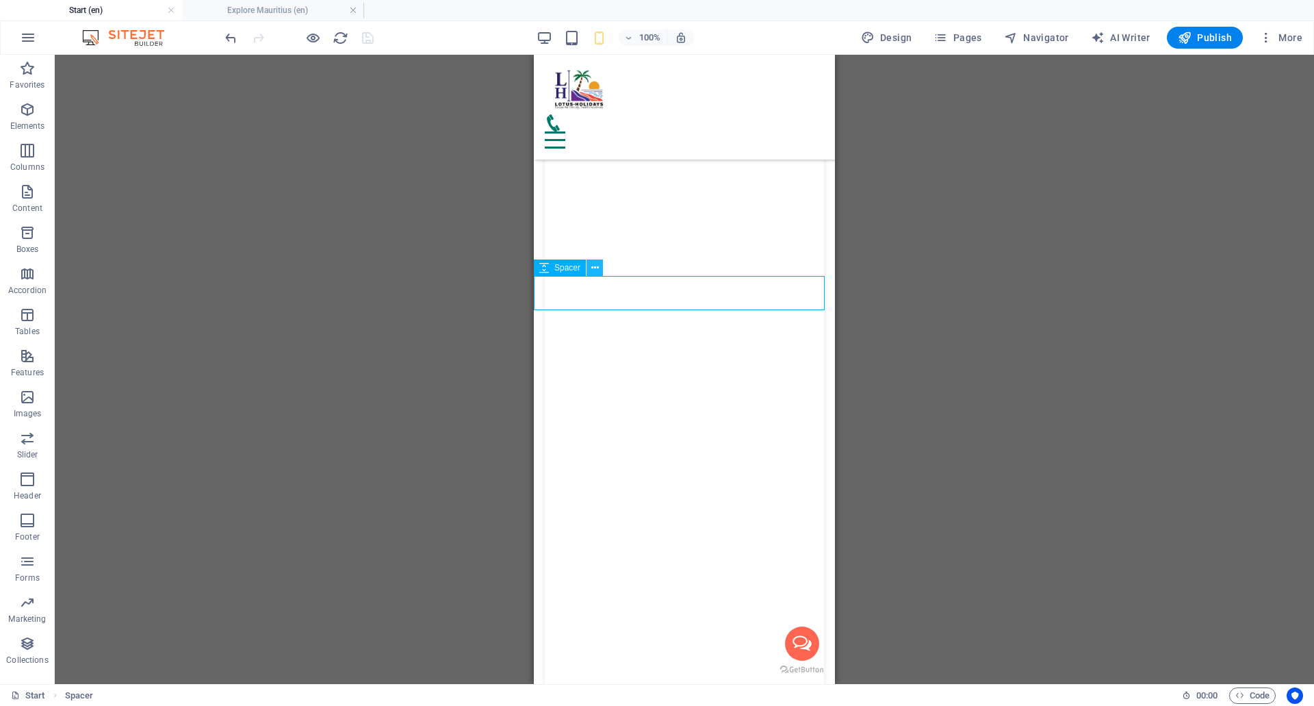
click at [595, 270] on icon at bounding box center [595, 268] width 8 height 14
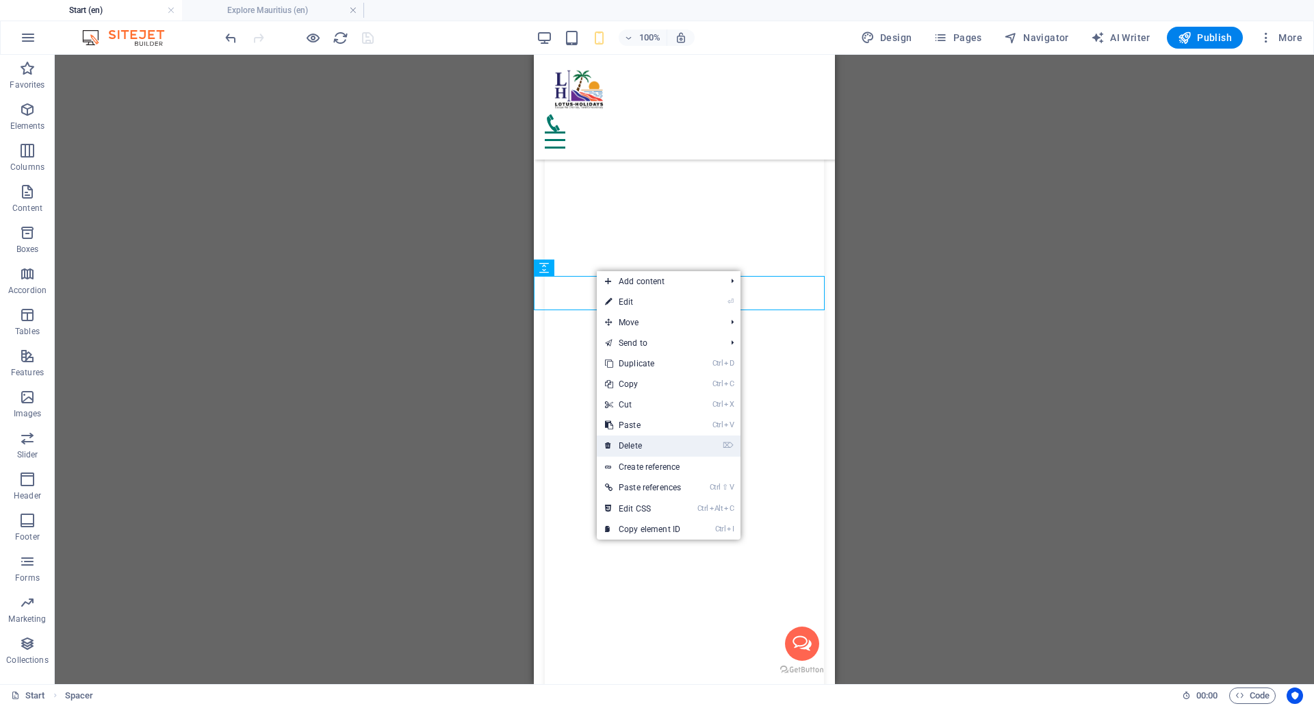
click at [647, 452] on link "⌦ Delete" at bounding box center [643, 445] width 92 height 21
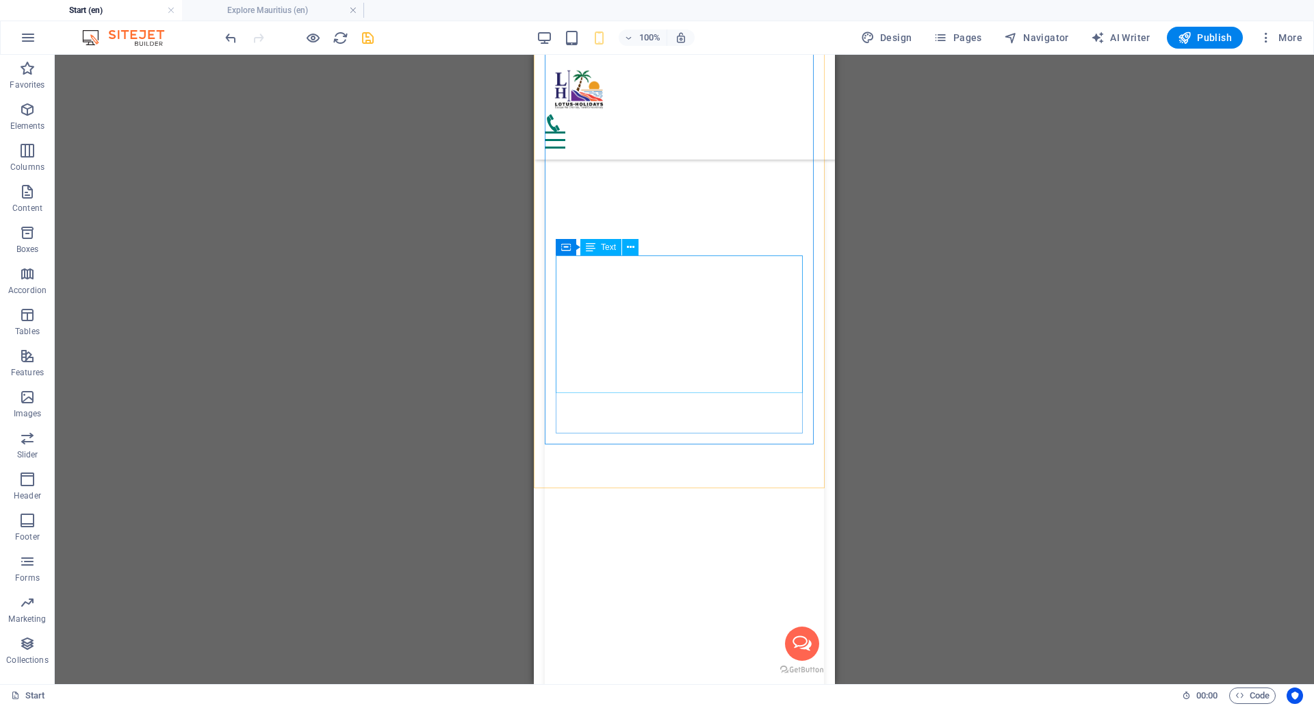
scroll to position [9543, 0]
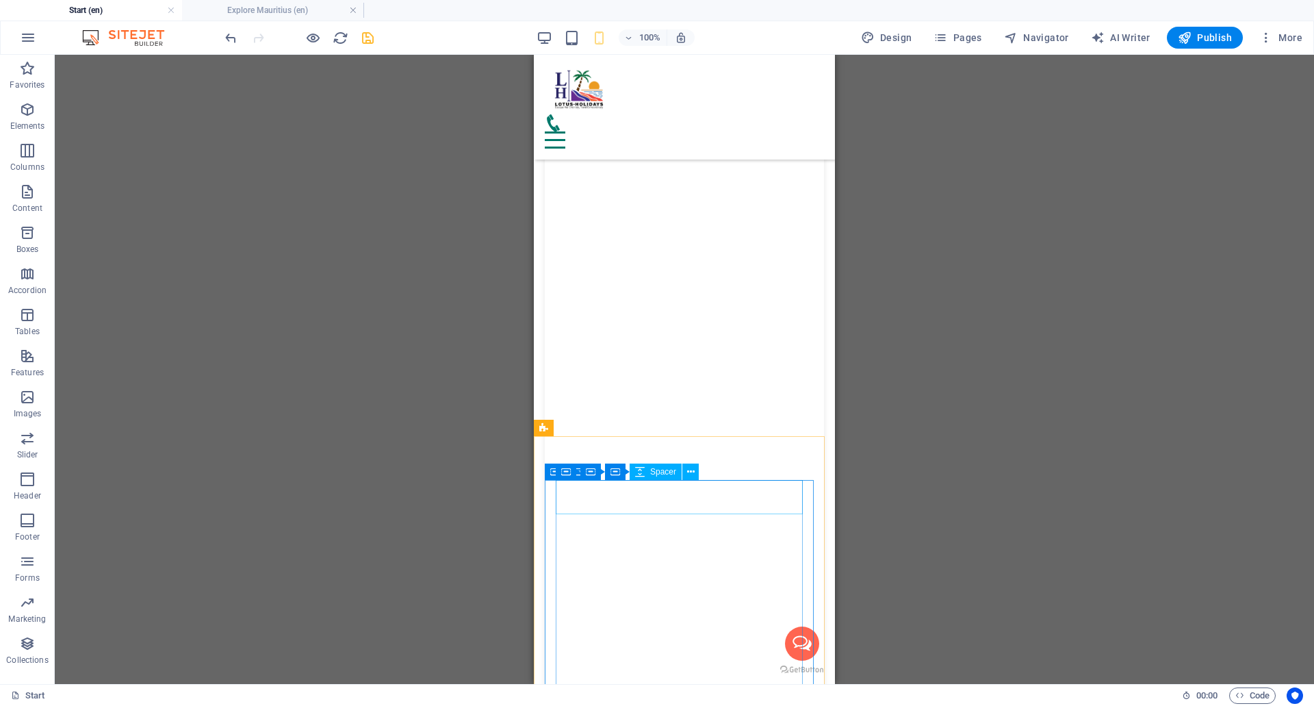
click at [663, 469] on span "Spacer" at bounding box center [663, 471] width 26 height 8
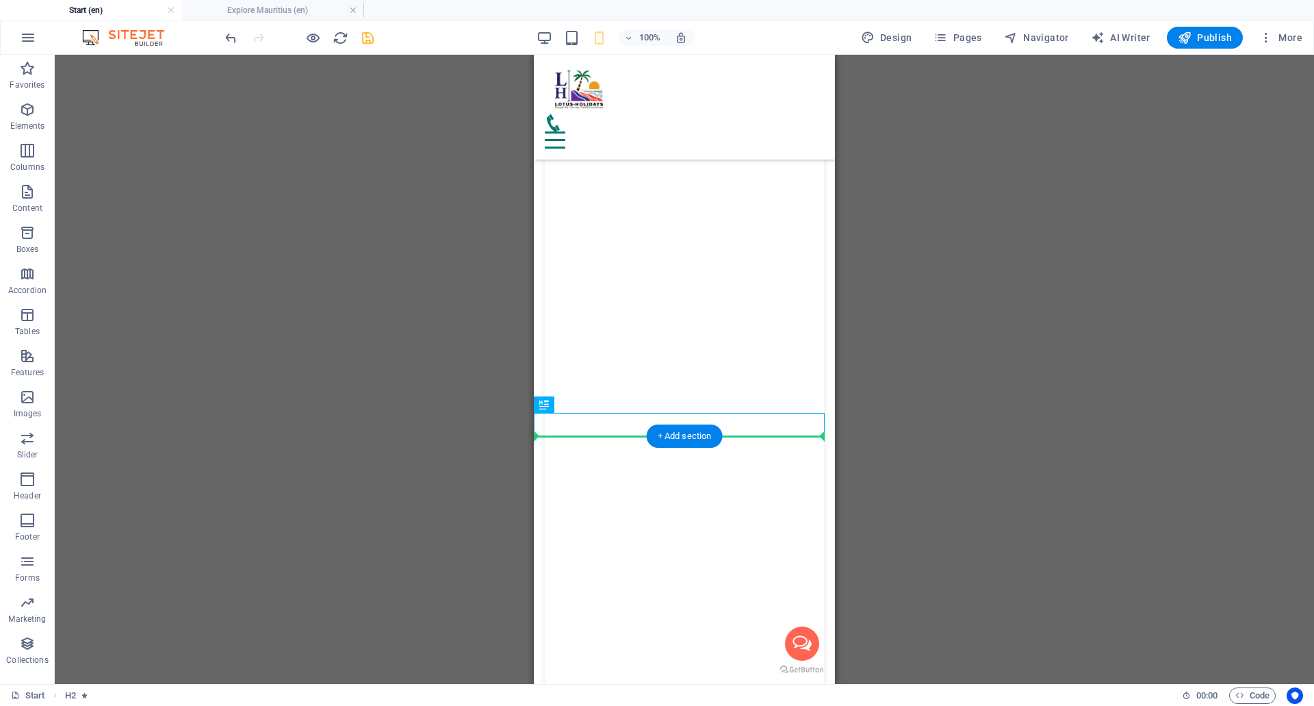
drag, startPoint x: 1098, startPoint y: 461, endPoint x: 569, endPoint y: 447, distance: 529.2
drag, startPoint x: 1094, startPoint y: 467, endPoint x: 567, endPoint y: 441, distance: 527.6
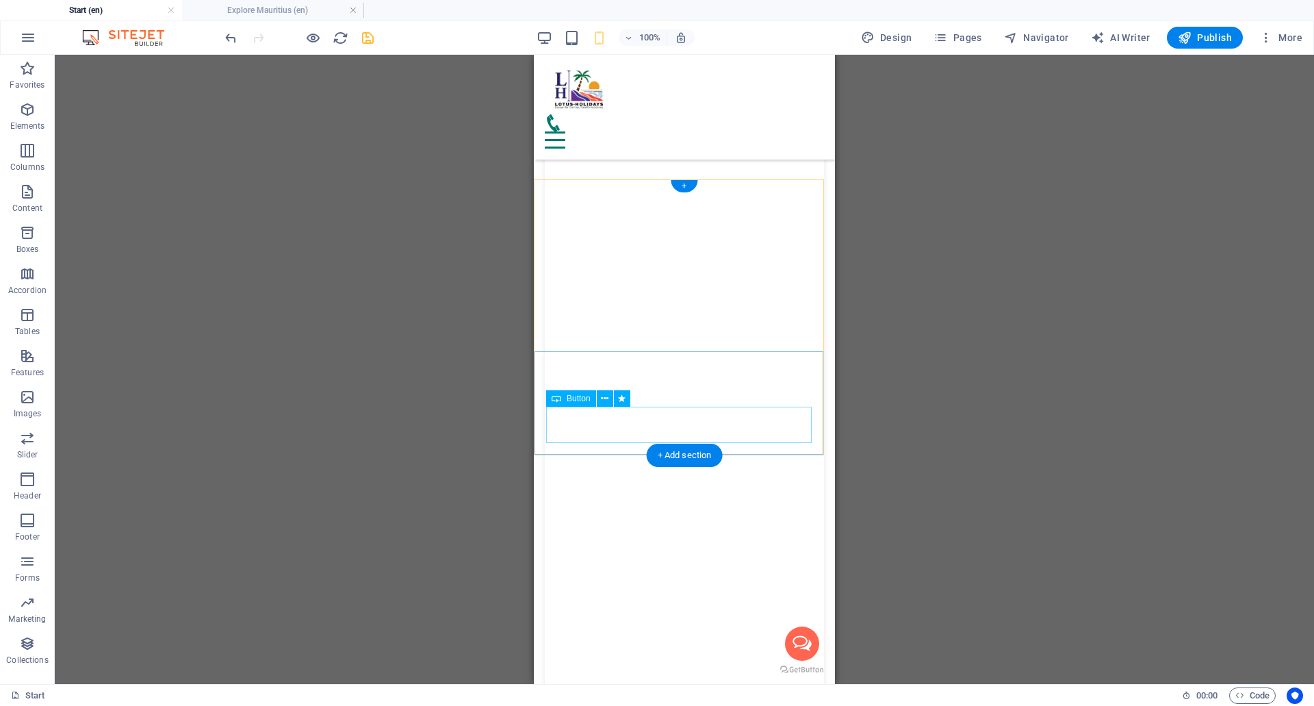
scroll to position [6121, 0]
click at [665, 398] on div "+ Add section" at bounding box center [685, 391] width 76 height 23
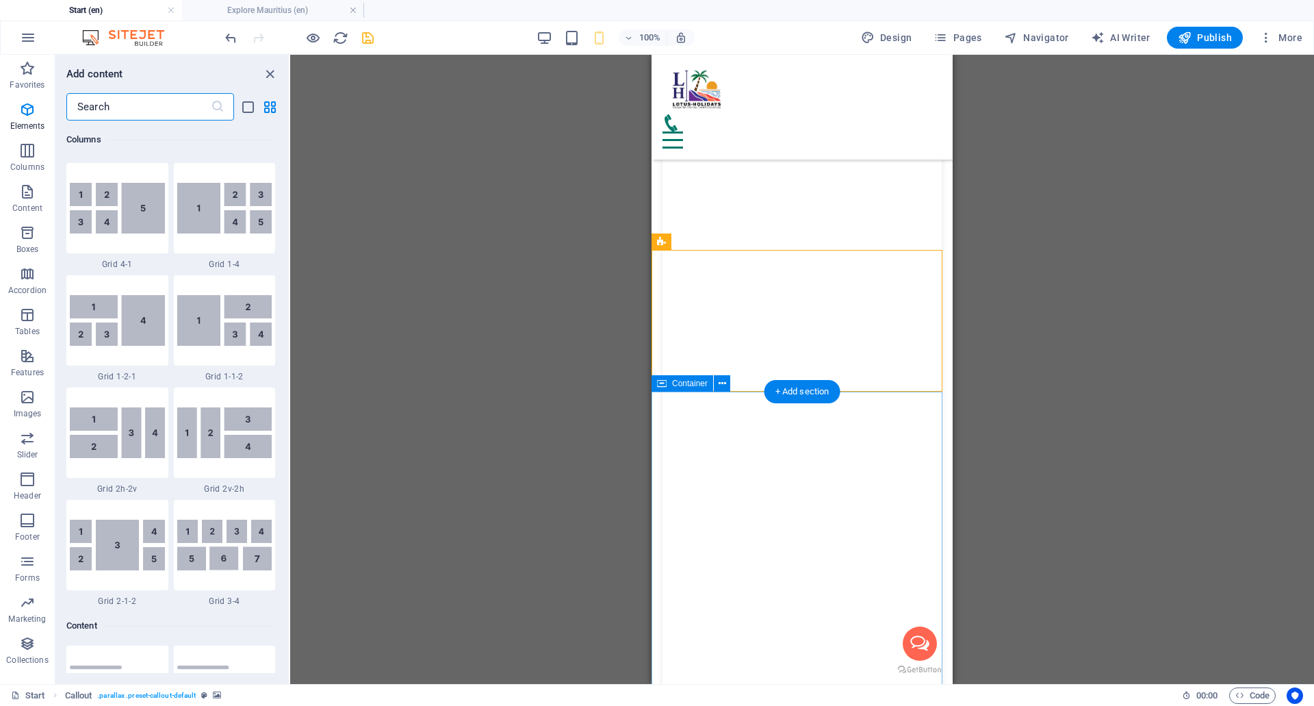
scroll to position [2395, 0]
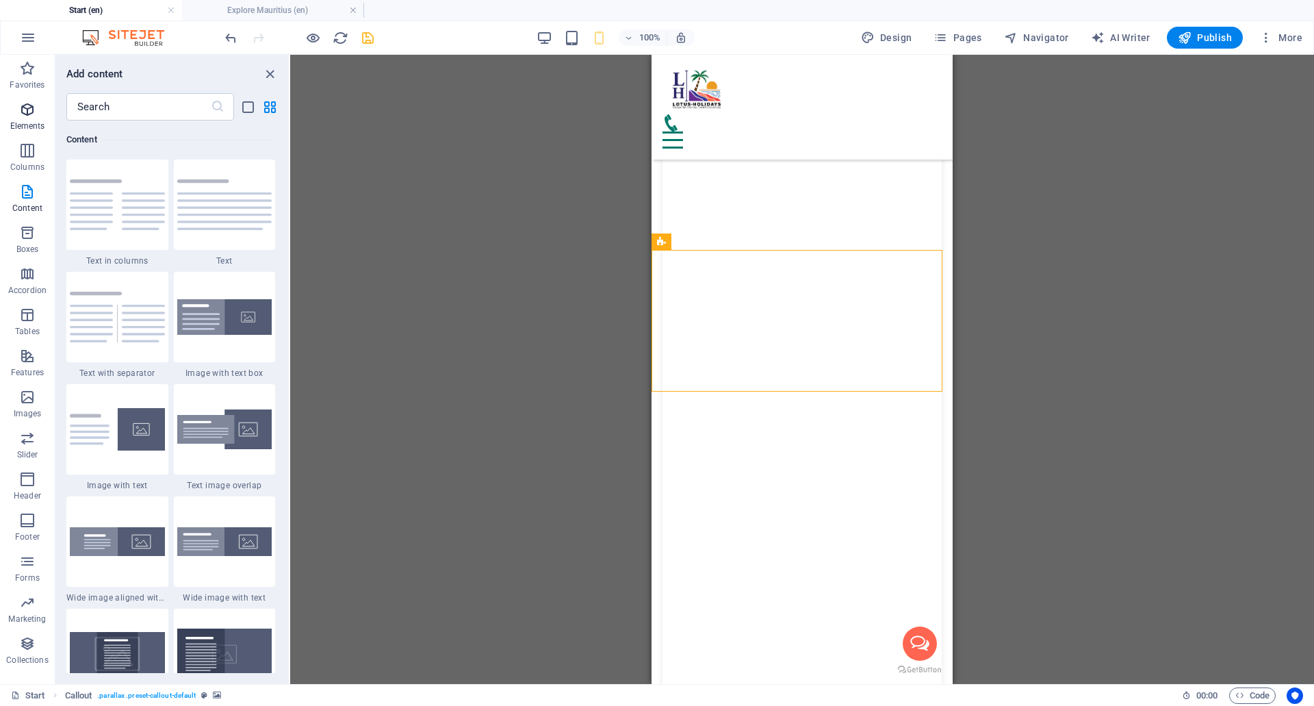
click at [23, 107] on icon "button" at bounding box center [27, 109] width 16 height 16
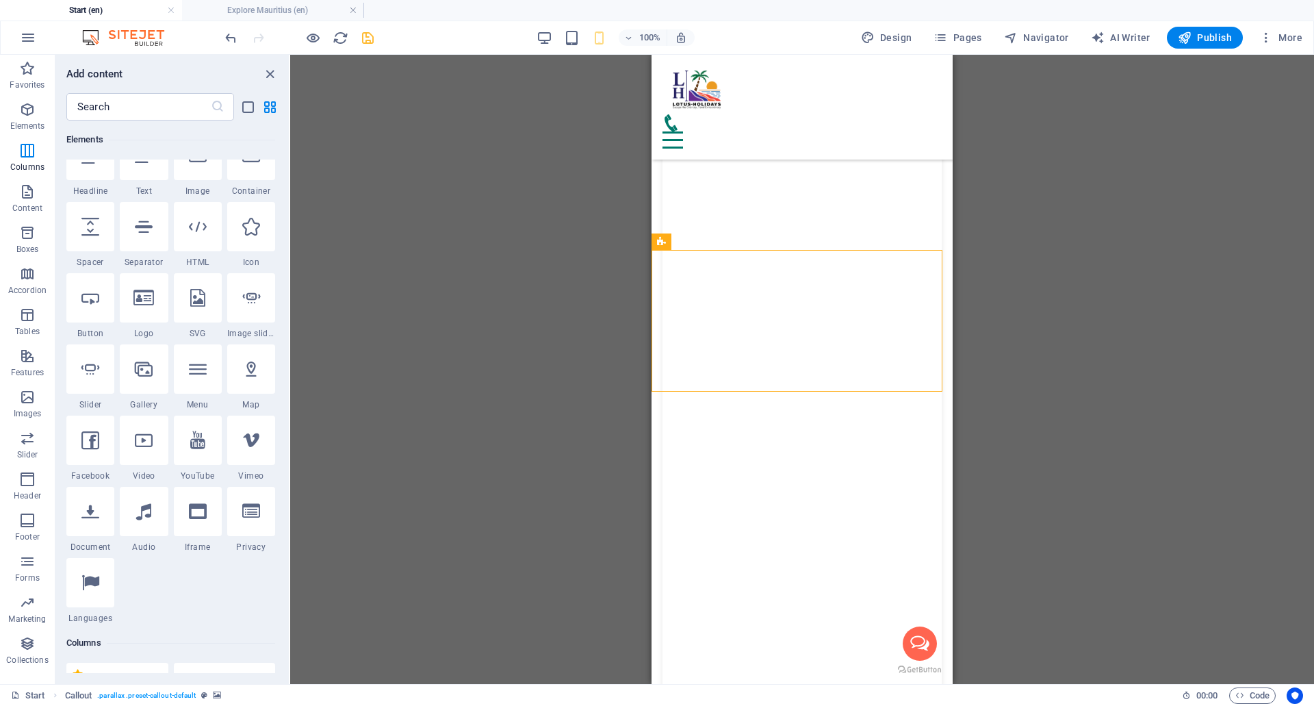
scroll to position [146, 0]
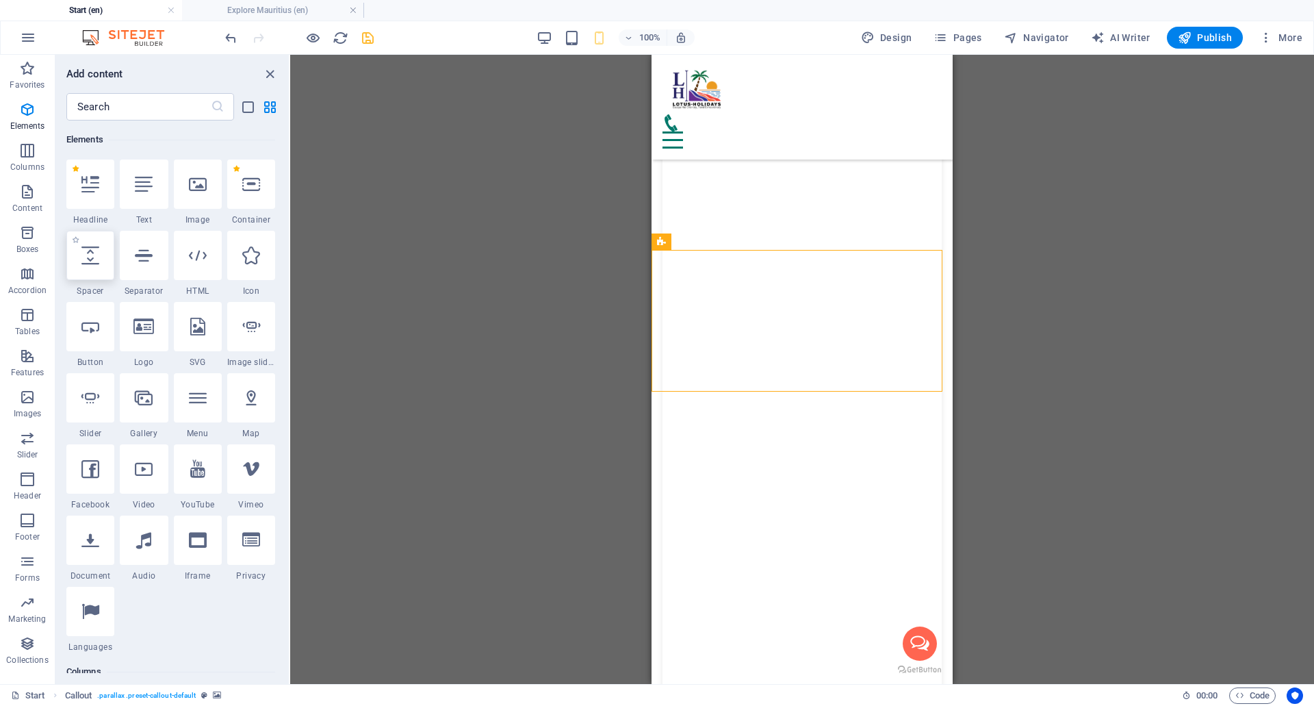
click at [101, 251] on div at bounding box center [90, 255] width 48 height 49
select select "px"
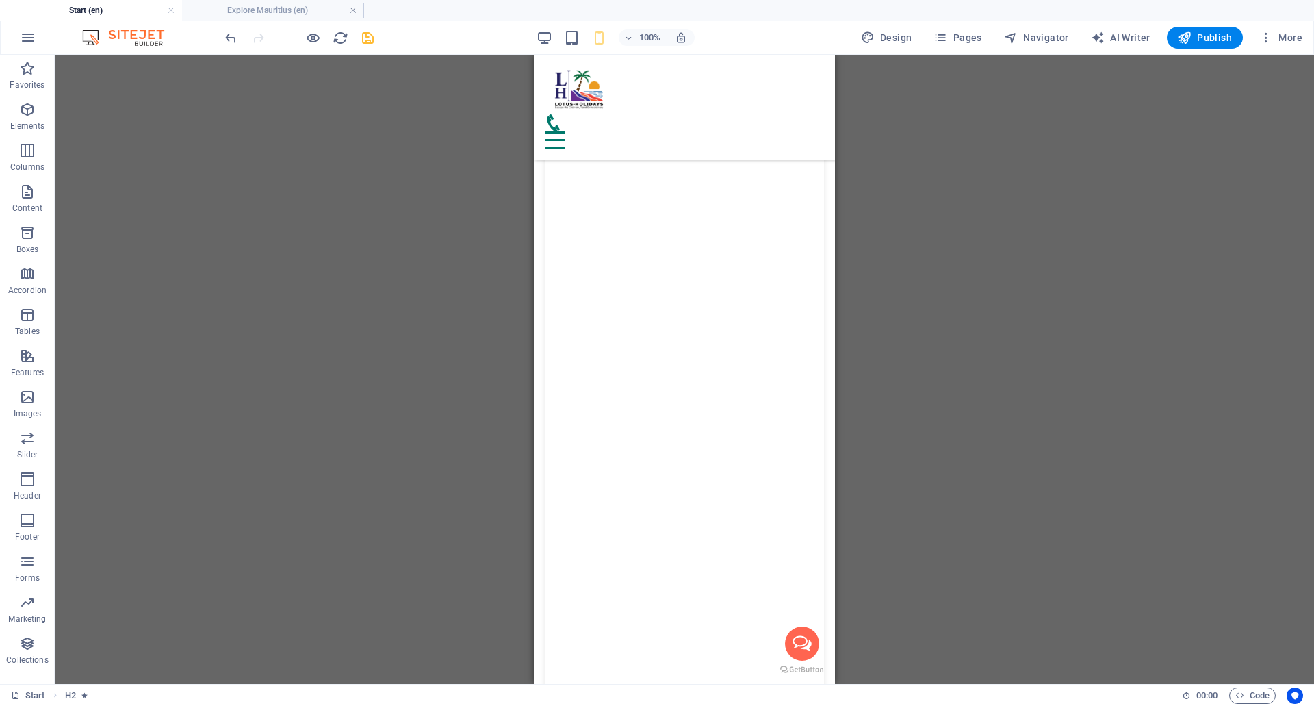
scroll to position [6273, 0]
drag, startPoint x: 1091, startPoint y: 480, endPoint x: 605, endPoint y: 265, distance: 531.6
drag, startPoint x: 634, startPoint y: 287, endPoint x: 1171, endPoint y: 342, distance: 540.0
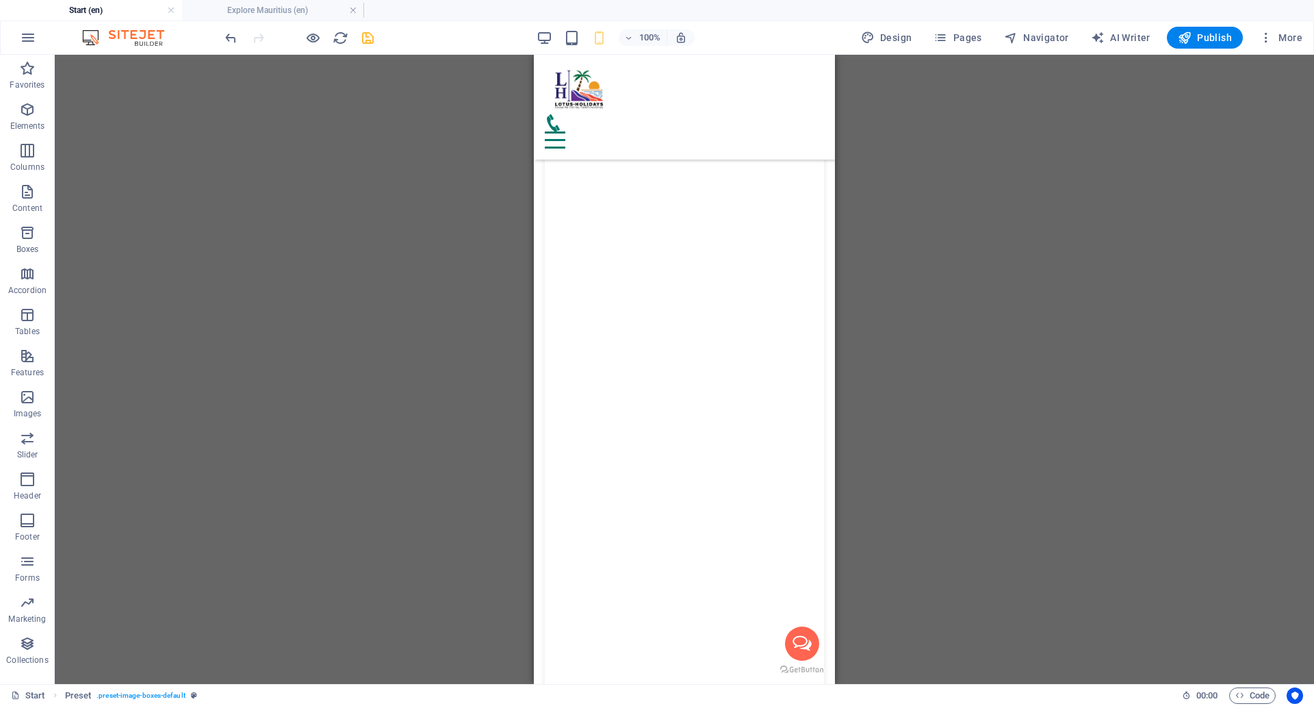
scroll to position [6097, 0]
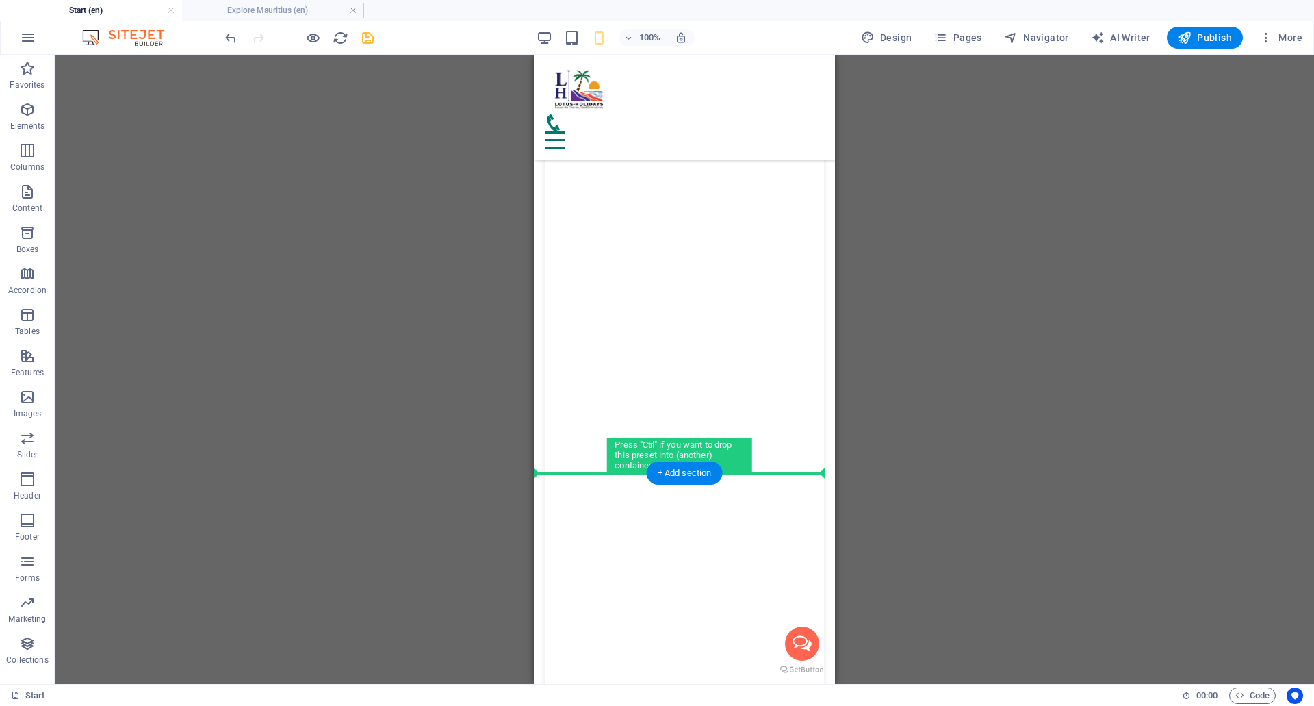
drag, startPoint x: 1100, startPoint y: 462, endPoint x: 621, endPoint y: 485, distance: 479.0
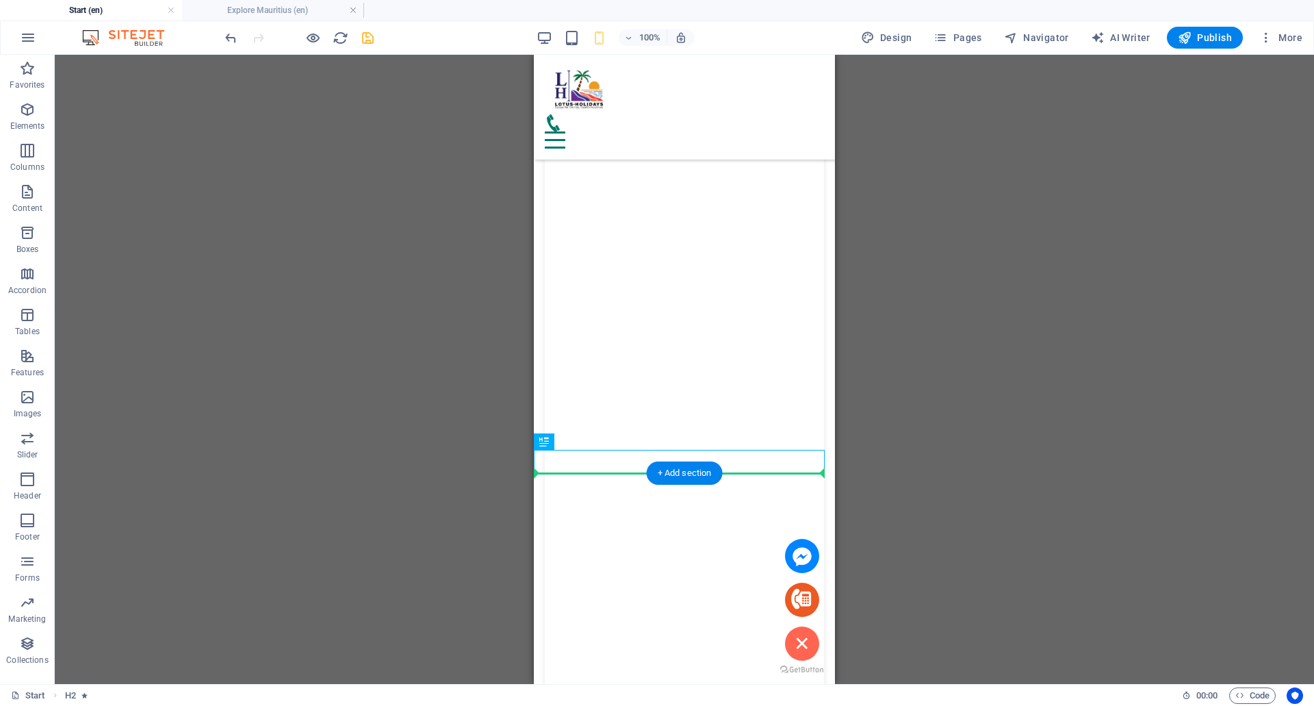
drag, startPoint x: 1096, startPoint y: 497, endPoint x: 568, endPoint y: 498, distance: 527.7
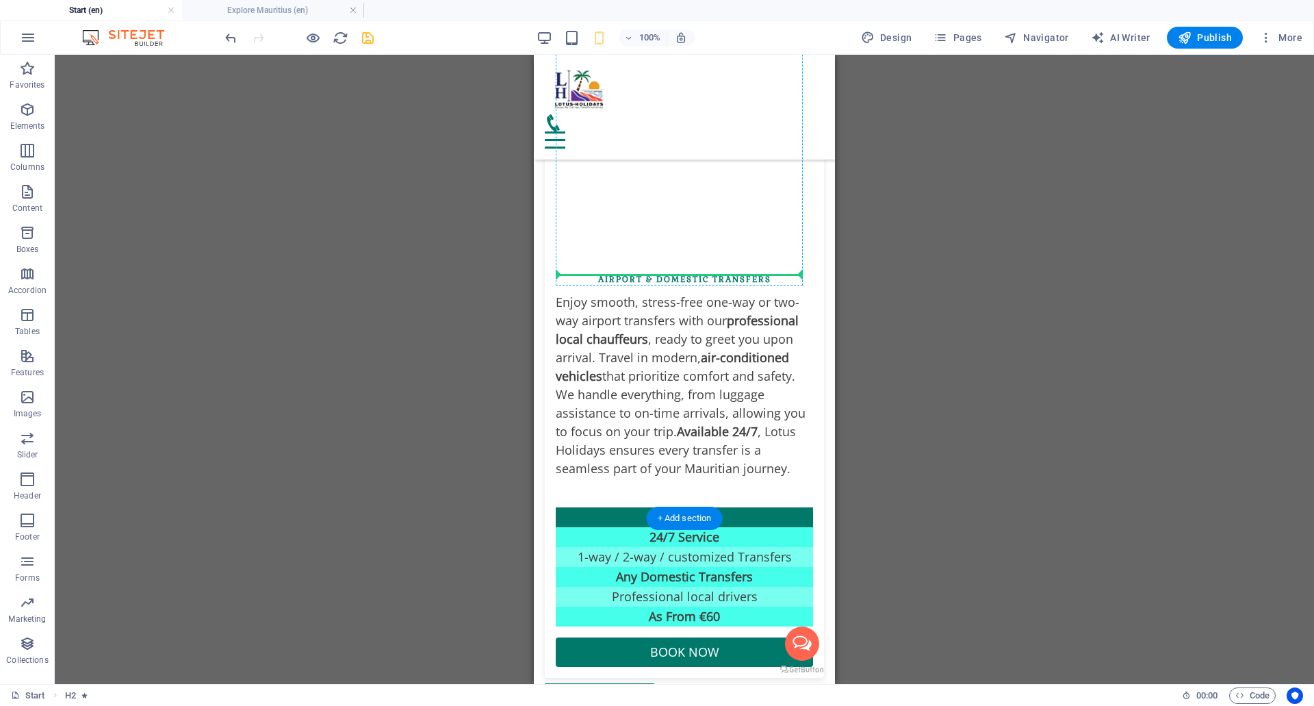
scroll to position [7888, 0]
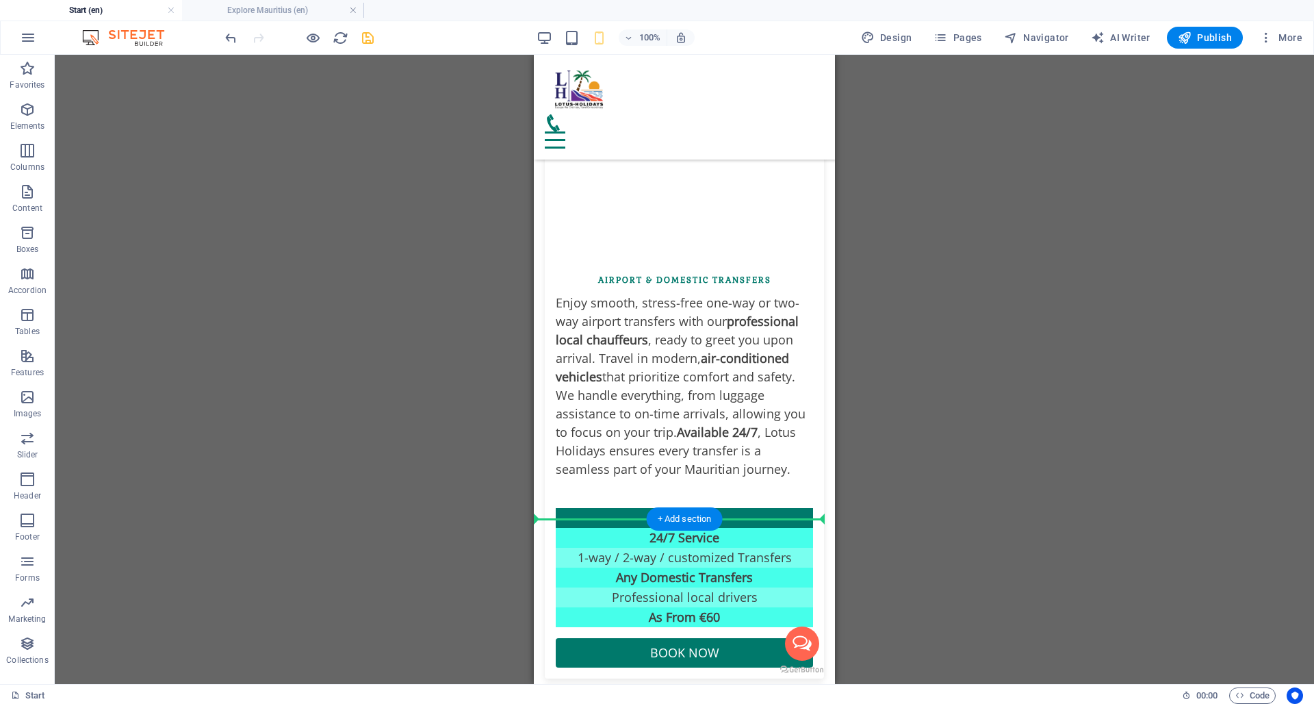
drag, startPoint x: 1086, startPoint y: 309, endPoint x: 597, endPoint y: 479, distance: 517.3
click at [31, 127] on p "Elements" at bounding box center [27, 125] width 35 height 11
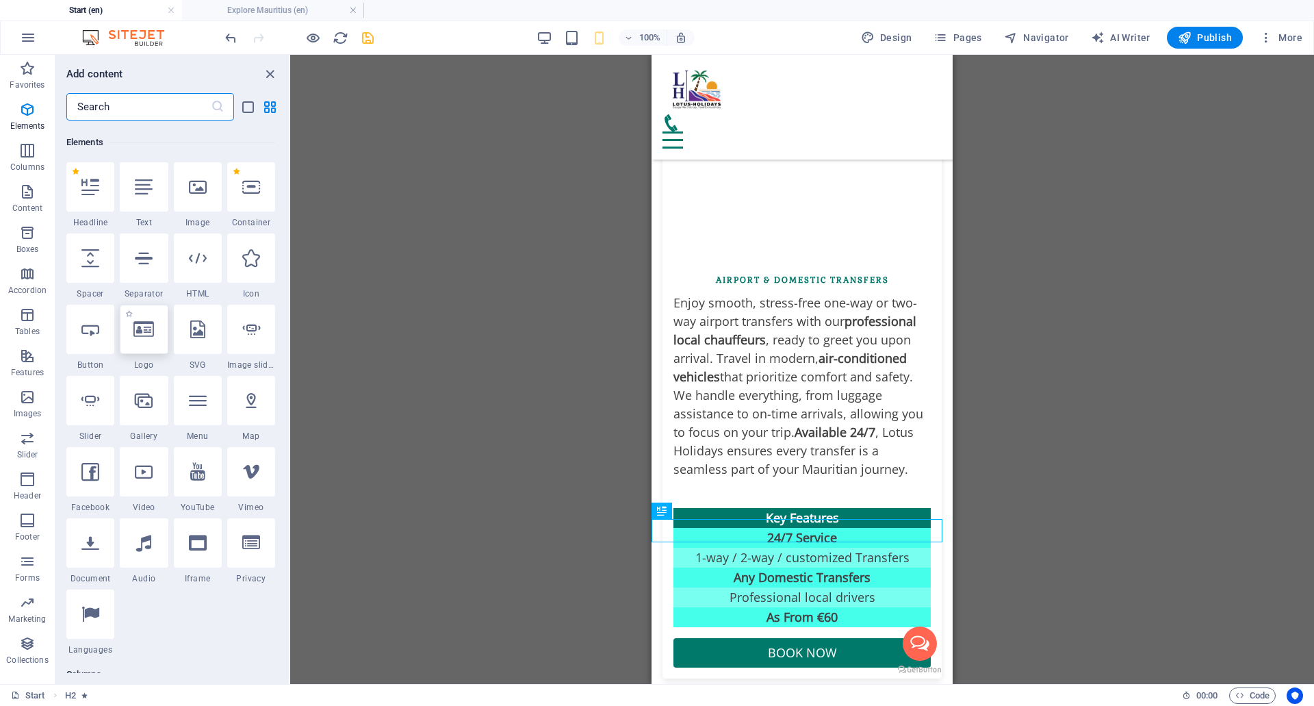
scroll to position [146, 0]
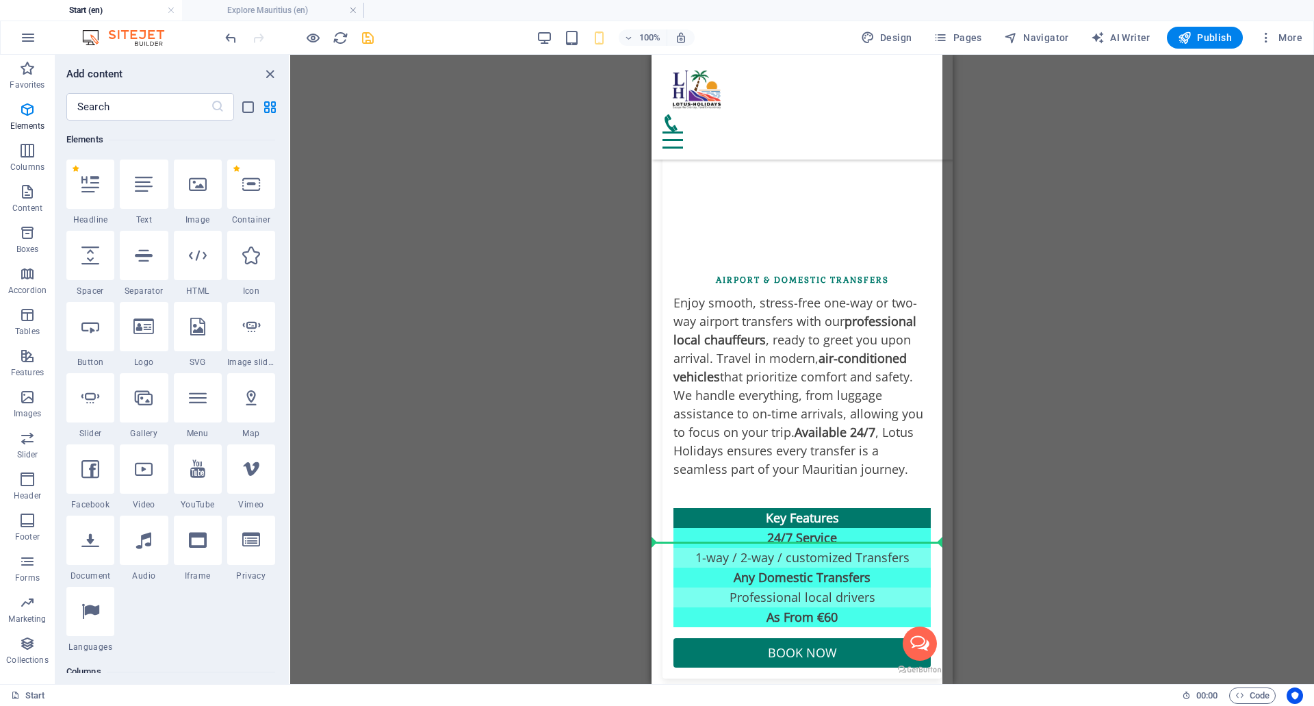
select select "px"
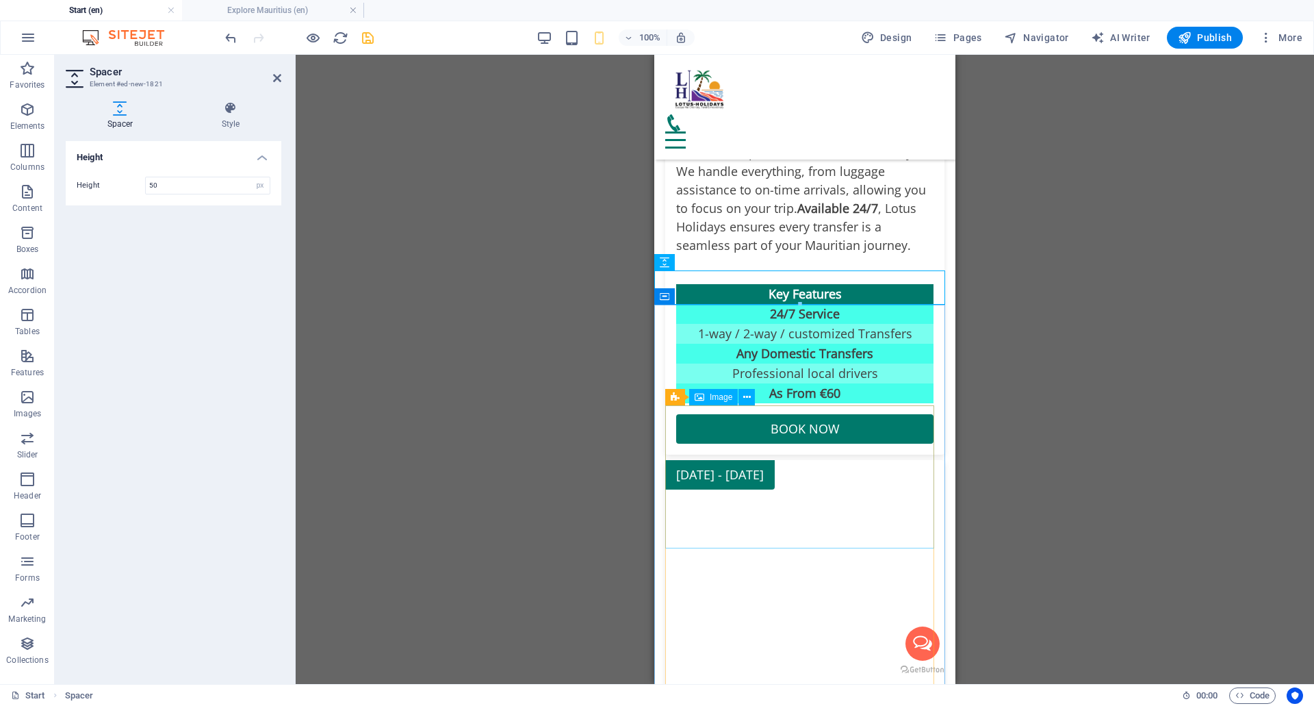
scroll to position [8161, 0]
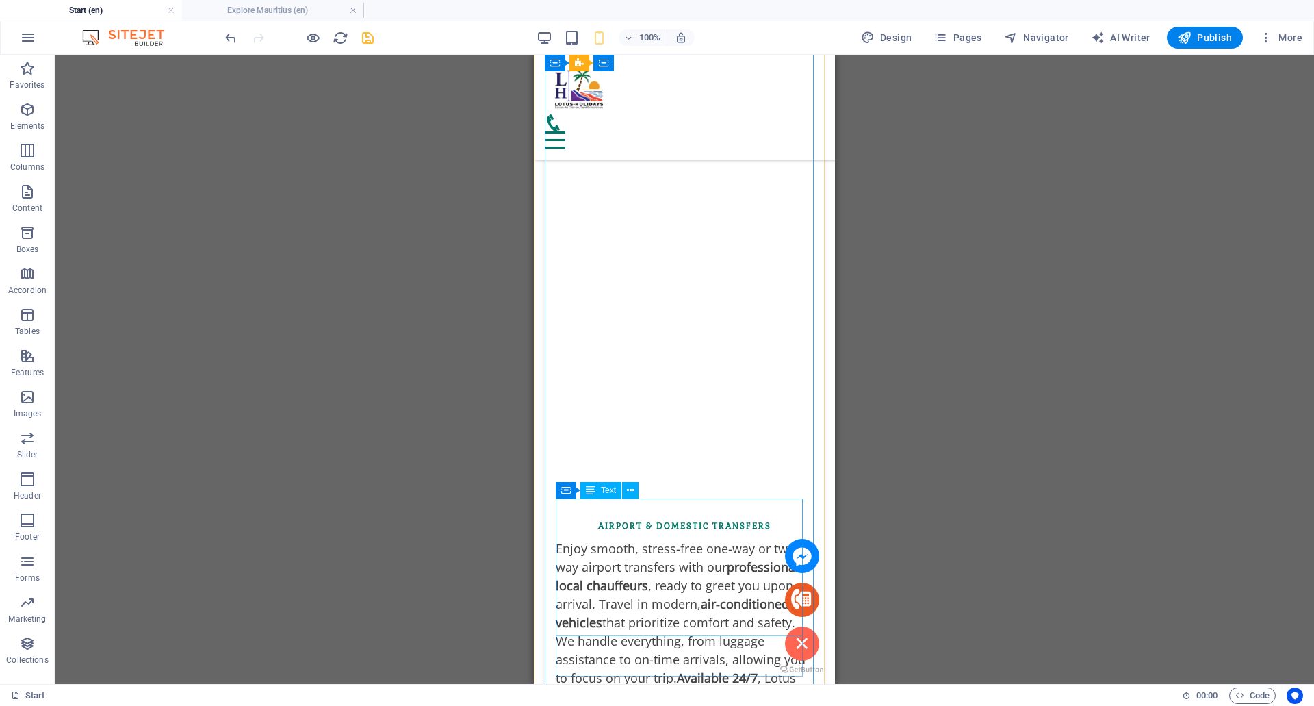
scroll to position [7737, 0]
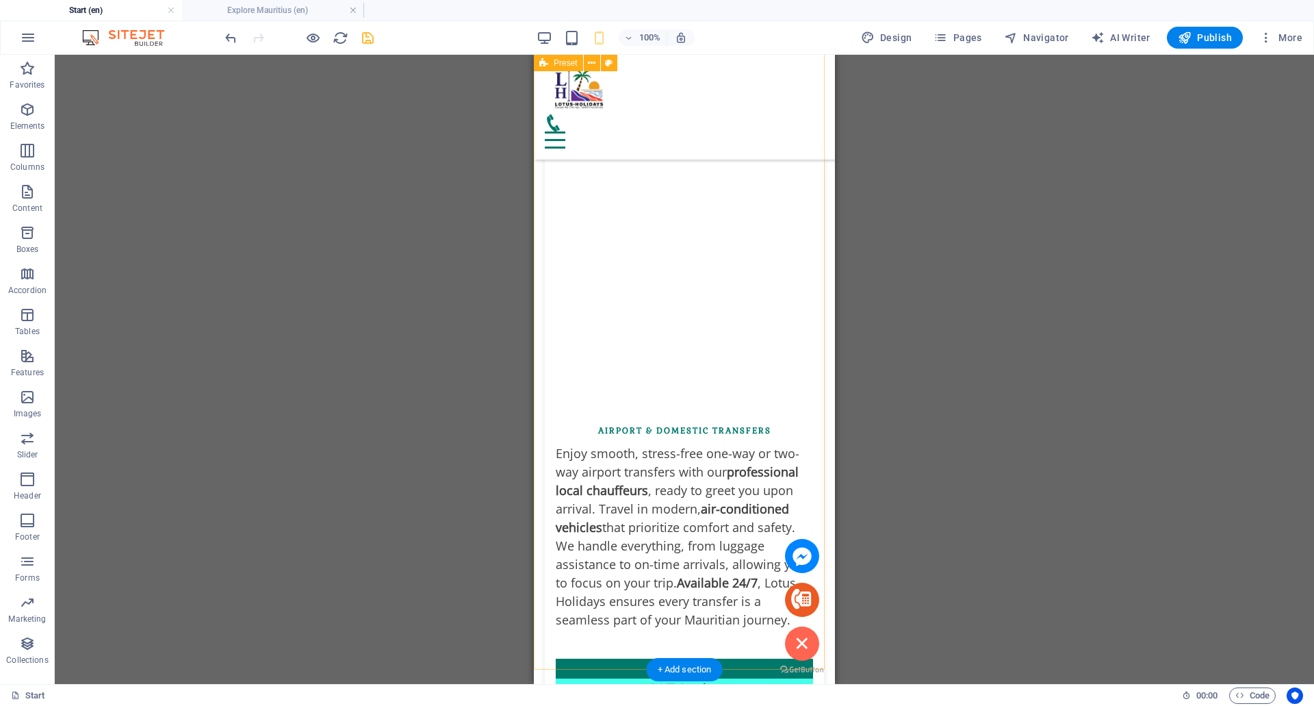
drag, startPoint x: 1092, startPoint y: 263, endPoint x: 645, endPoint y: 634, distance: 579.8
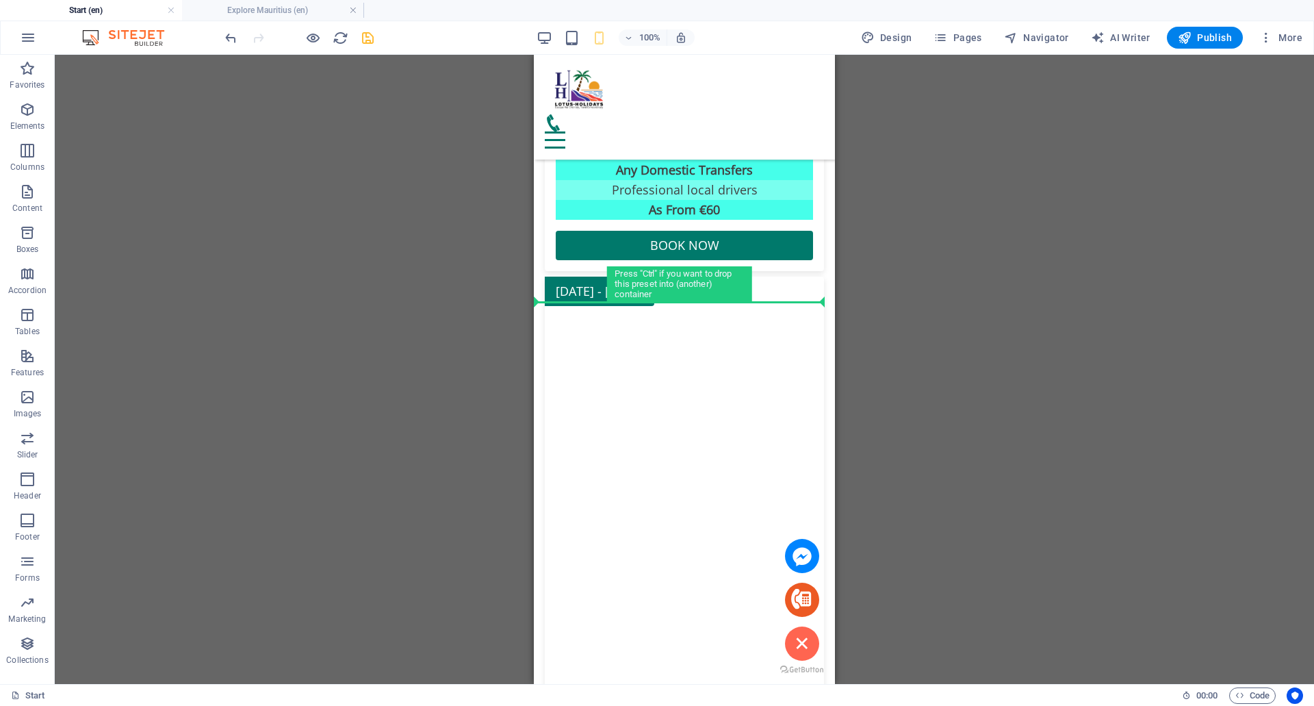
scroll to position [8250, 0]
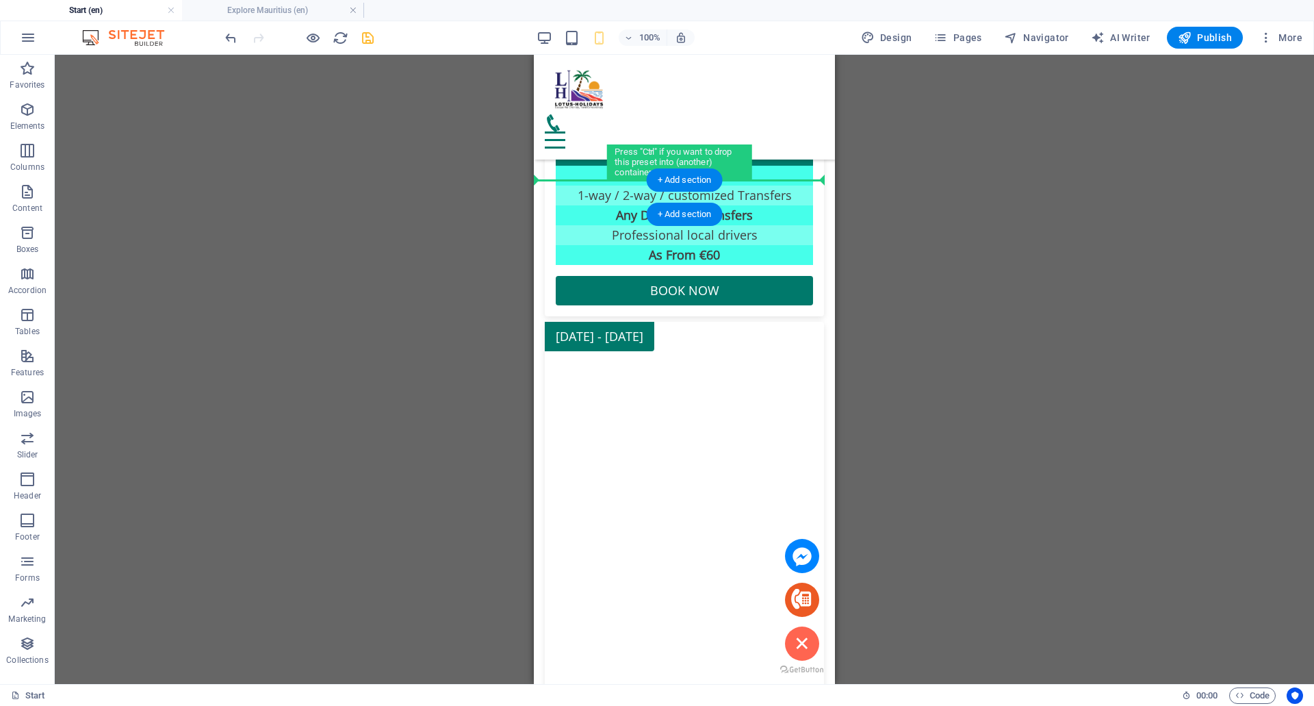
drag, startPoint x: 1094, startPoint y: 345, endPoint x: 595, endPoint y: 186, distance: 523.6
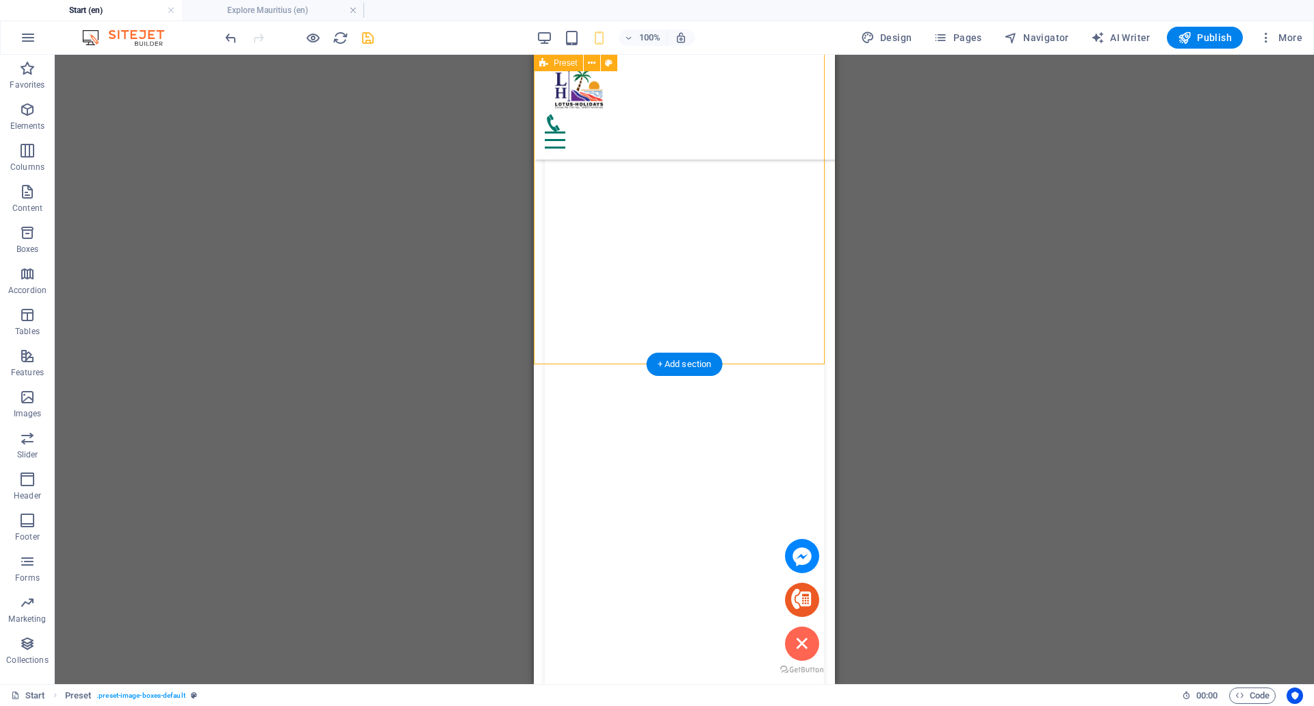
scroll to position [8934, 0]
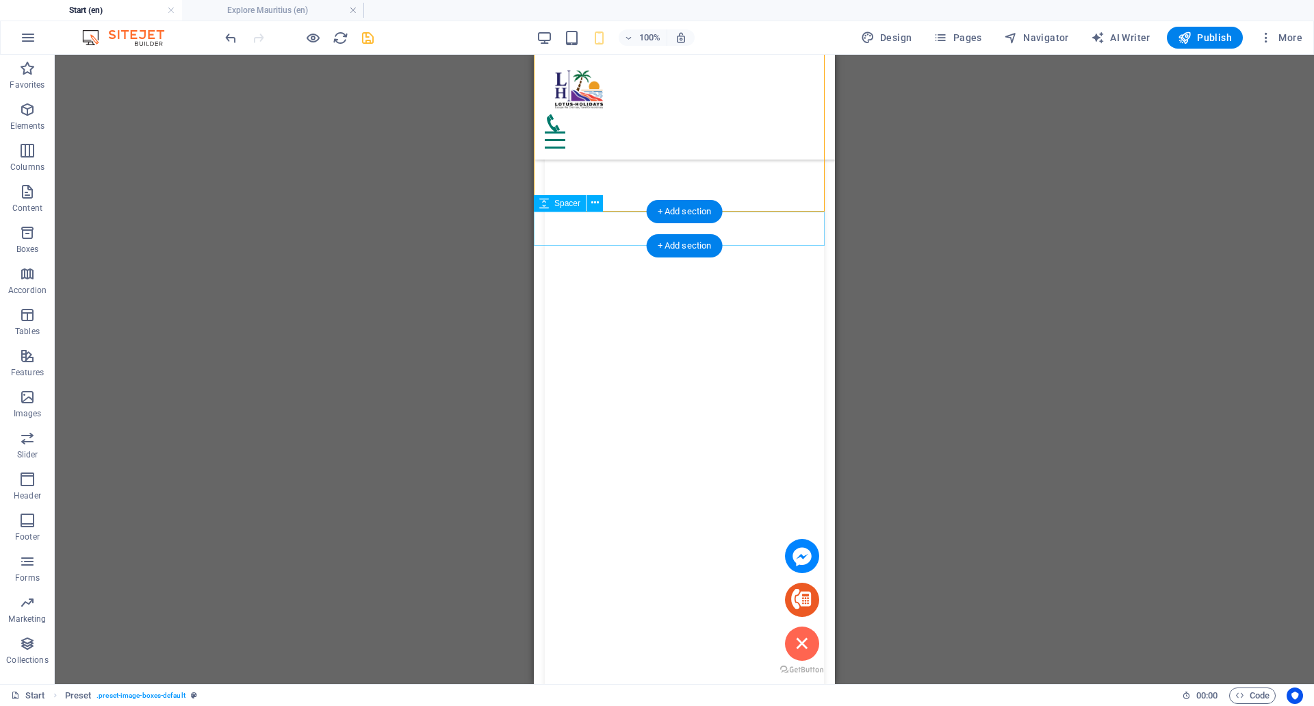
click at [557, 205] on span "Spacer" at bounding box center [567, 203] width 26 height 8
click at [593, 200] on icon at bounding box center [595, 203] width 8 height 14
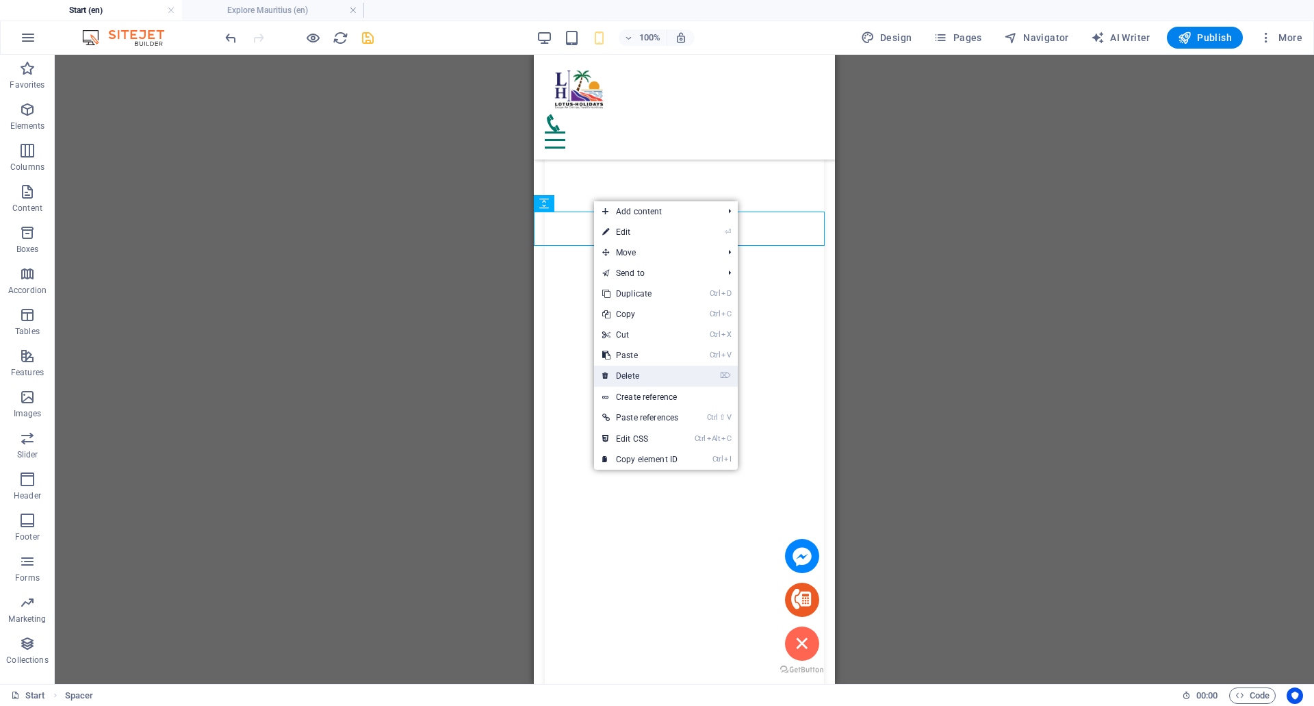
click at [627, 378] on link "⌦ Delete" at bounding box center [640, 375] width 92 height 21
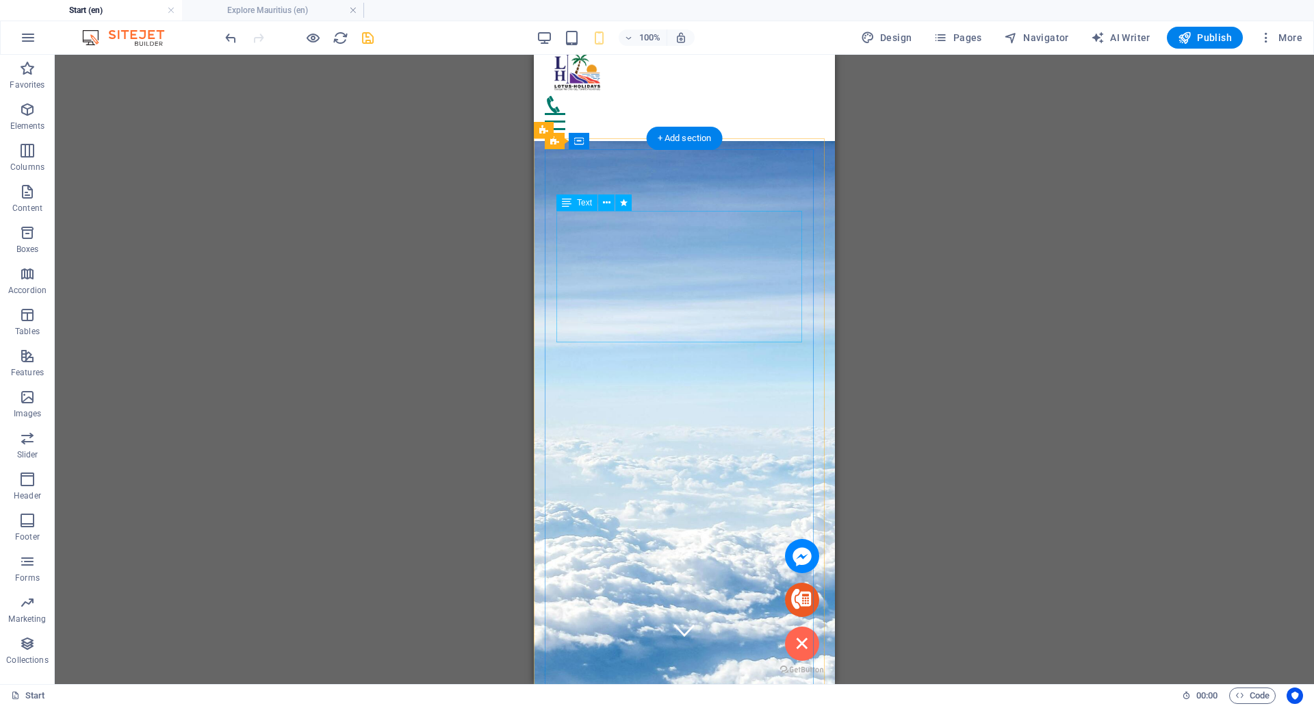
scroll to position [0, 0]
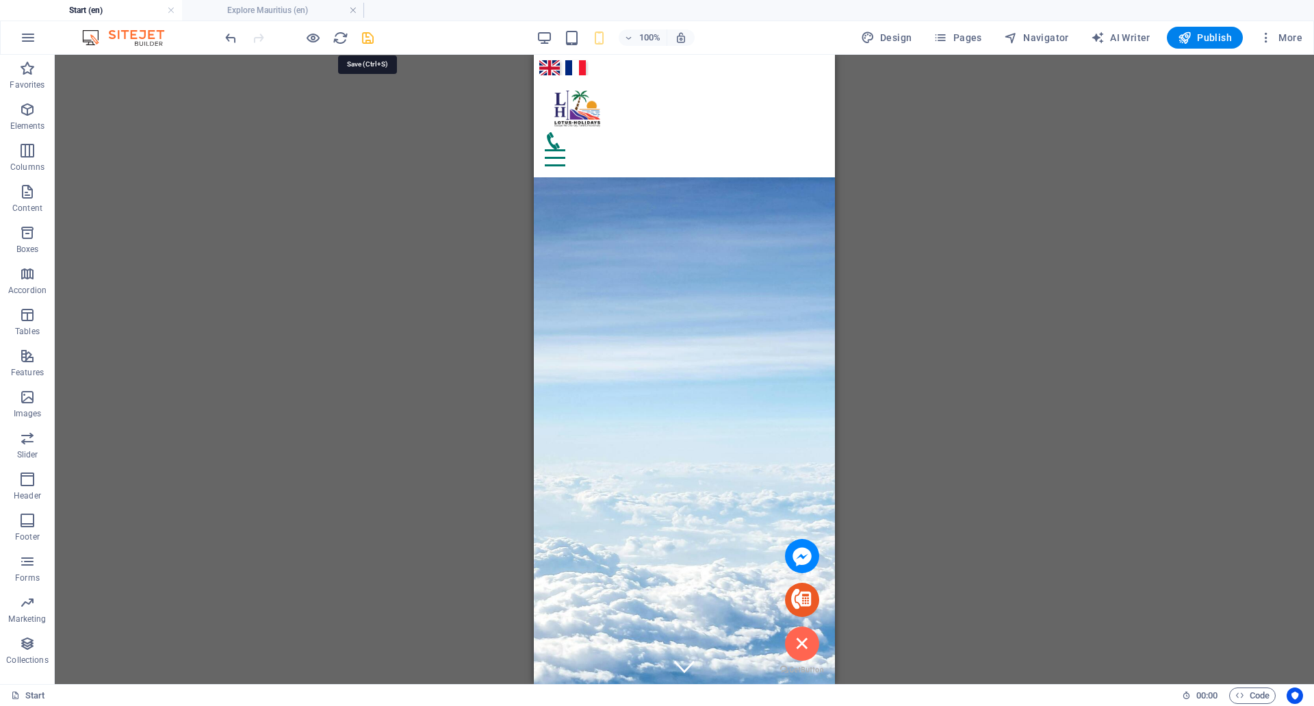
click at [367, 35] on icon "save" at bounding box center [368, 38] width 16 height 16
checkbox input "false"
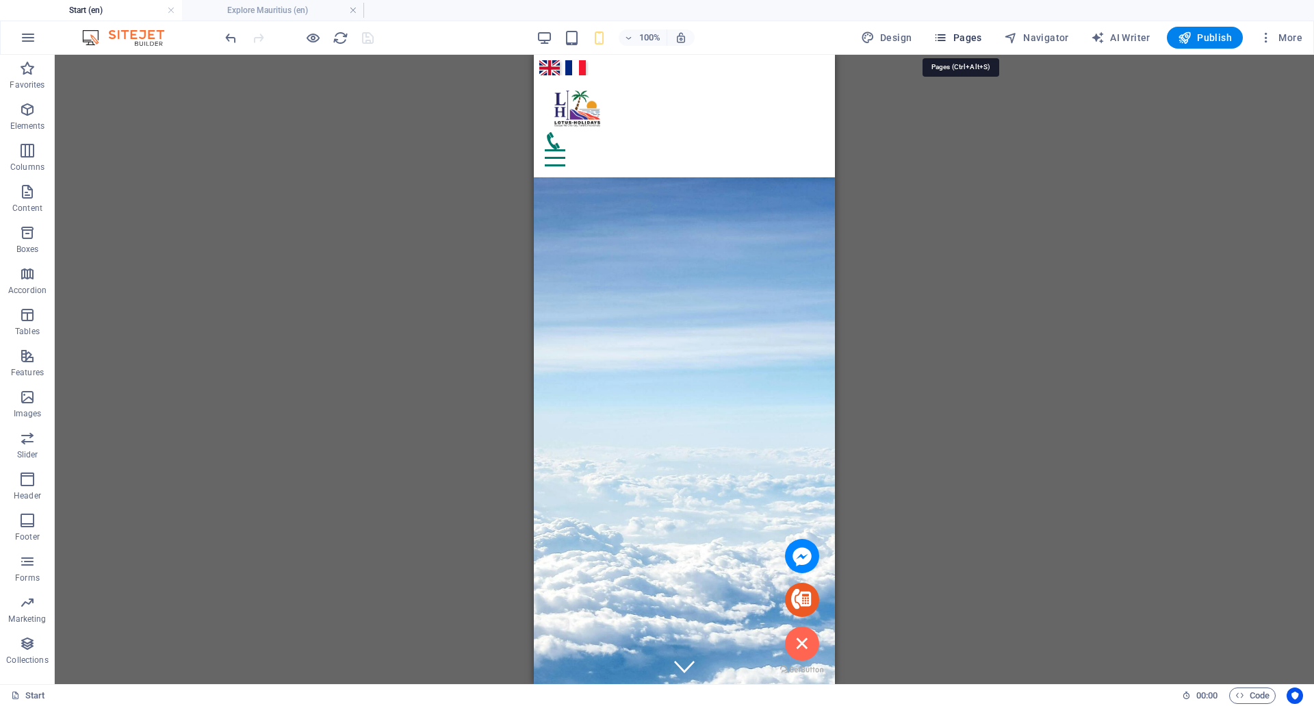
click at [947, 36] on icon "button" at bounding box center [941, 38] width 14 height 14
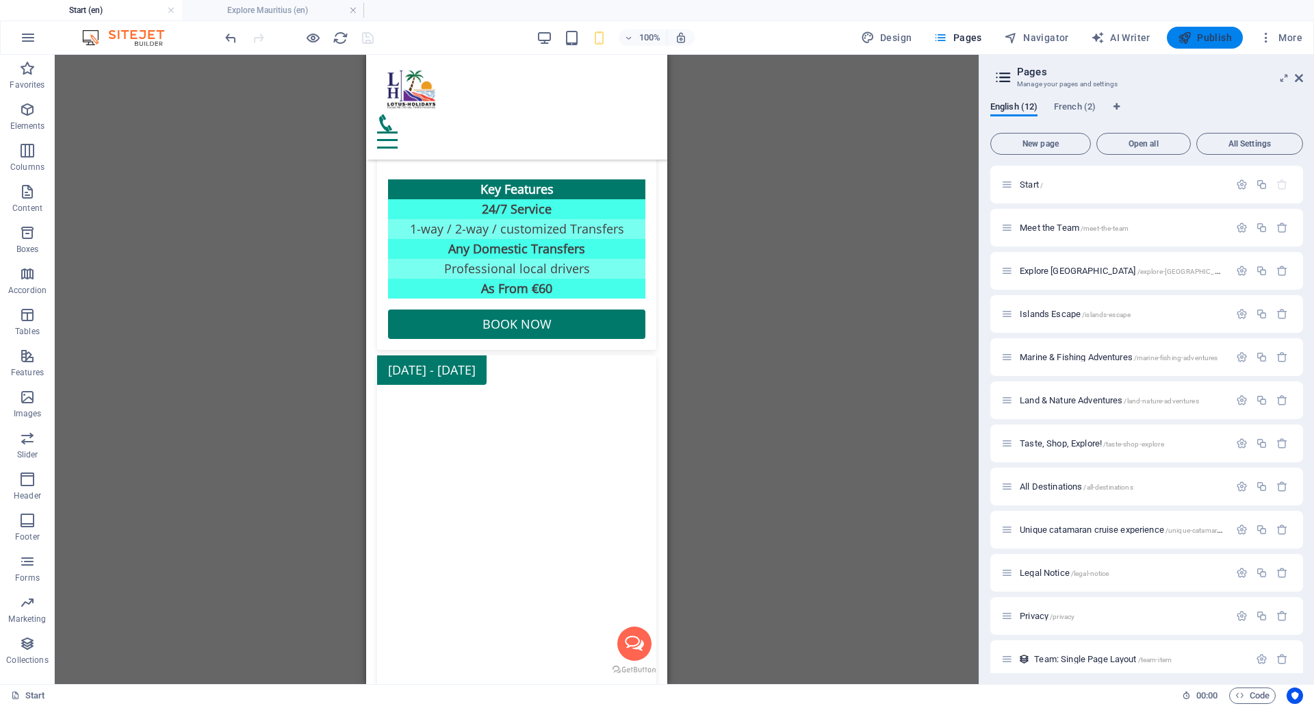
click at [1200, 36] on span "Publish" at bounding box center [1205, 38] width 54 height 14
